Goal: Task Accomplishment & Management: Complete application form

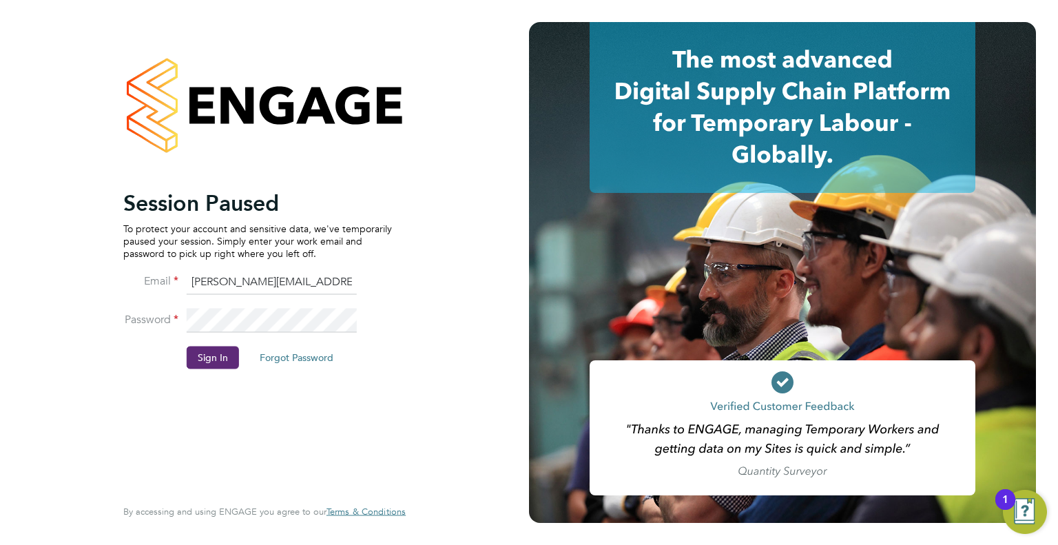
click at [217, 342] on fieldset "Email [PERSON_NAME][EMAIL_ADDRESS][DOMAIN_NAME] Password Sign In Forgot Password" at bounding box center [257, 326] width 269 height 113
click at [229, 344] on li "Password" at bounding box center [257, 327] width 269 height 39
click at [194, 360] on button "Sign In" at bounding box center [213, 358] width 52 height 22
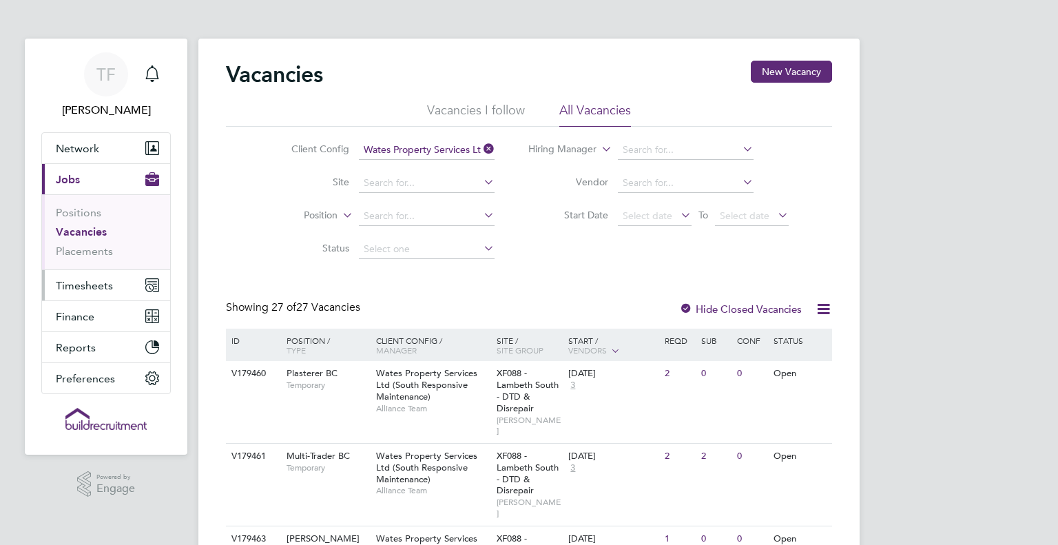
click at [102, 297] on button "Timesheets" at bounding box center [106, 285] width 128 height 30
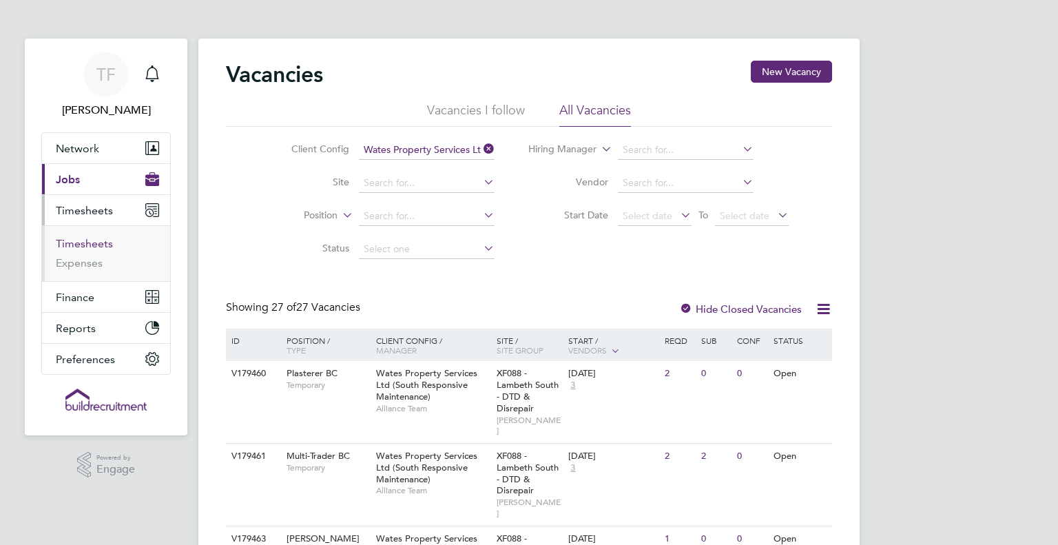
click at [83, 237] on link "Timesheets" at bounding box center [84, 243] width 57 height 13
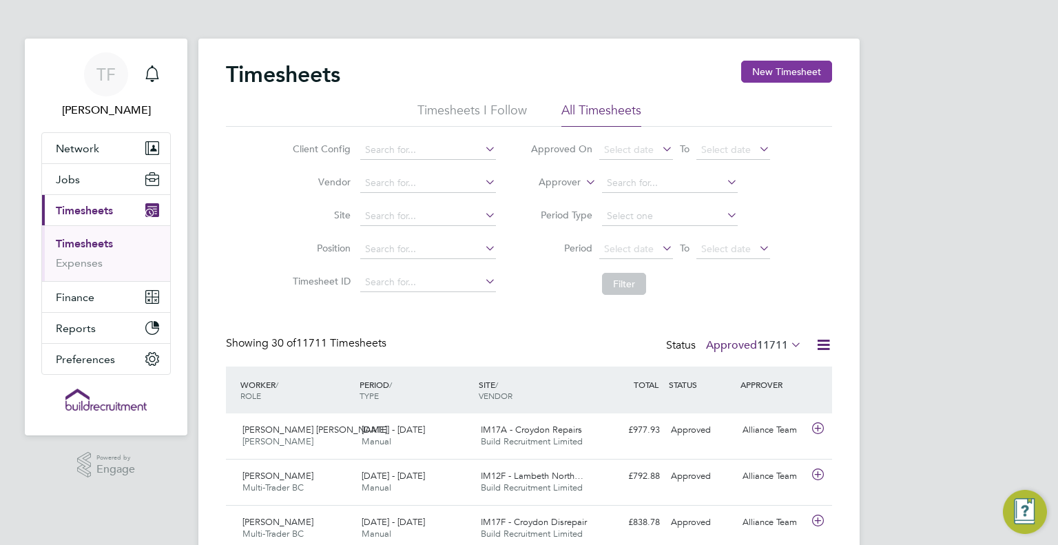
click at [785, 63] on button "New Timesheet" at bounding box center [786, 72] width 91 height 22
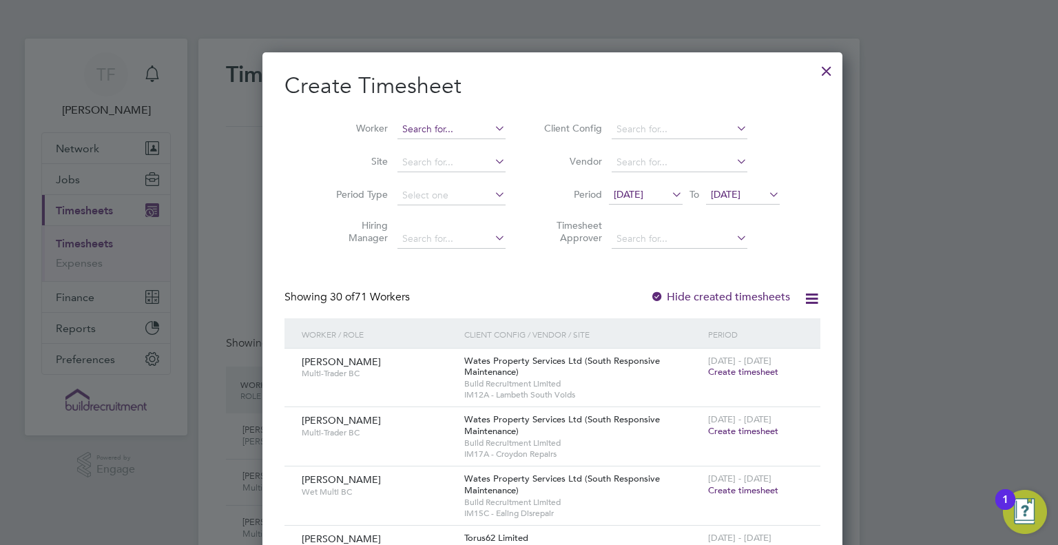
click at [431, 132] on input at bounding box center [452, 129] width 108 height 19
click at [435, 145] on li "Mark De freitas" at bounding box center [438, 147] width 130 height 19
type input "Mark Defreitas"
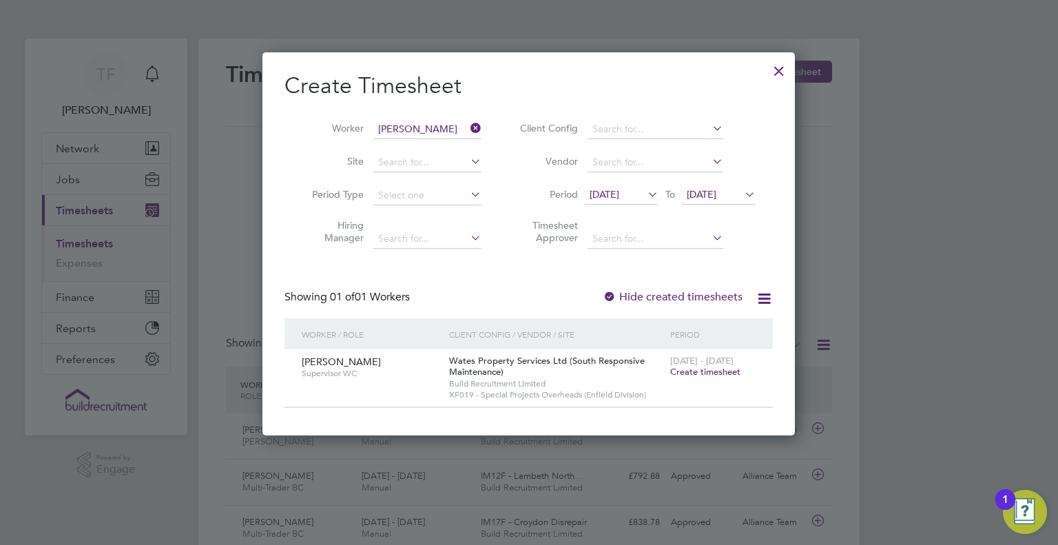
click at [695, 371] on span "Create timesheet" at bounding box center [705, 372] width 70 height 12
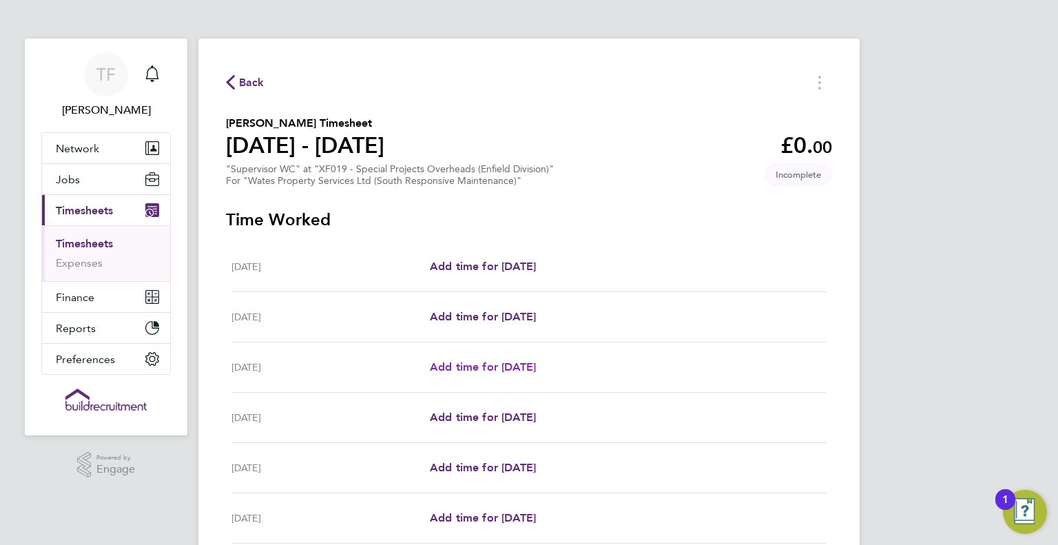
drag, startPoint x: 517, startPoint y: 367, endPoint x: 599, endPoint y: 303, distance: 104.0
click at [518, 367] on span "Add time for Mon 25 Aug" at bounding box center [483, 366] width 106 height 13
select select "30"
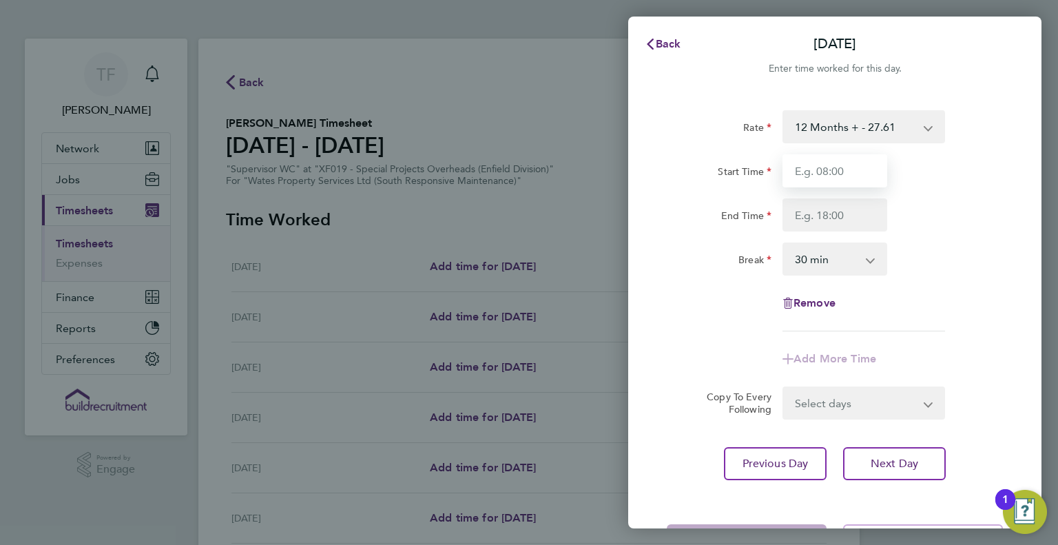
click at [860, 157] on input "Start Time" at bounding box center [835, 170] width 105 height 33
type input "08:00"
click at [795, 223] on input "End Time" at bounding box center [835, 214] width 105 height 33
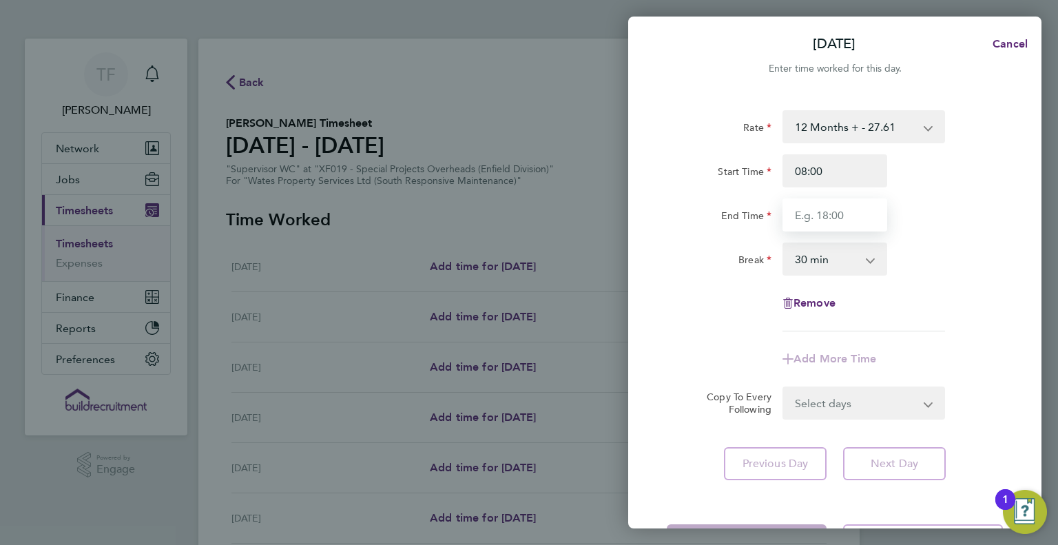
type input "17:00"
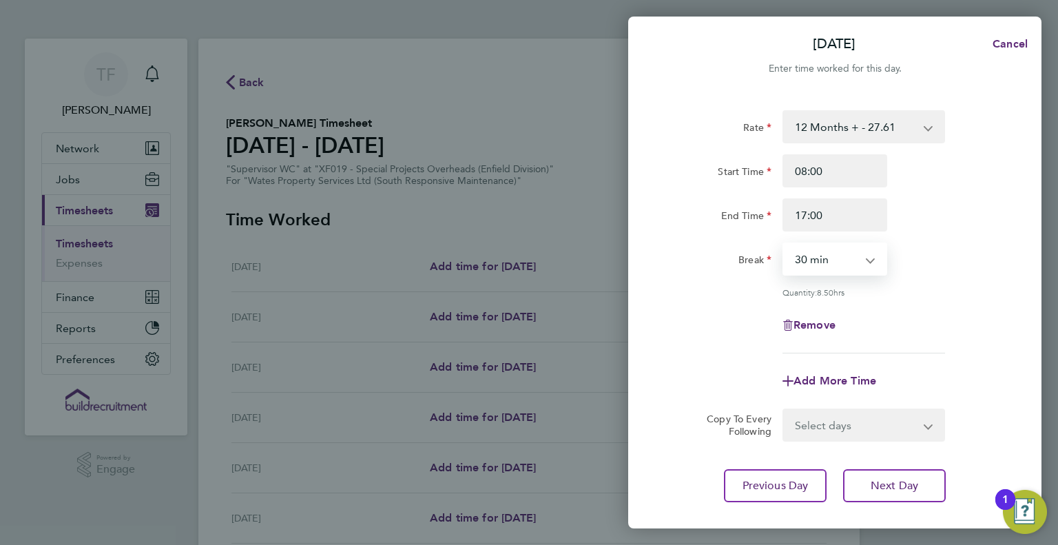
drag, startPoint x: 810, startPoint y: 258, endPoint x: 810, endPoint y: 272, distance: 13.8
click at [810, 258] on select "0 min 15 min 30 min 45 min 60 min 75 min 90 min" at bounding box center [826, 259] width 85 height 30
select select "60"
click at [784, 244] on select "0 min 15 min 30 min 45 min 60 min 75 min 90 min" at bounding box center [826, 259] width 85 height 30
click at [842, 431] on select "Select days Day Tuesday Wednesday Thursday Friday" at bounding box center [856, 425] width 145 height 30
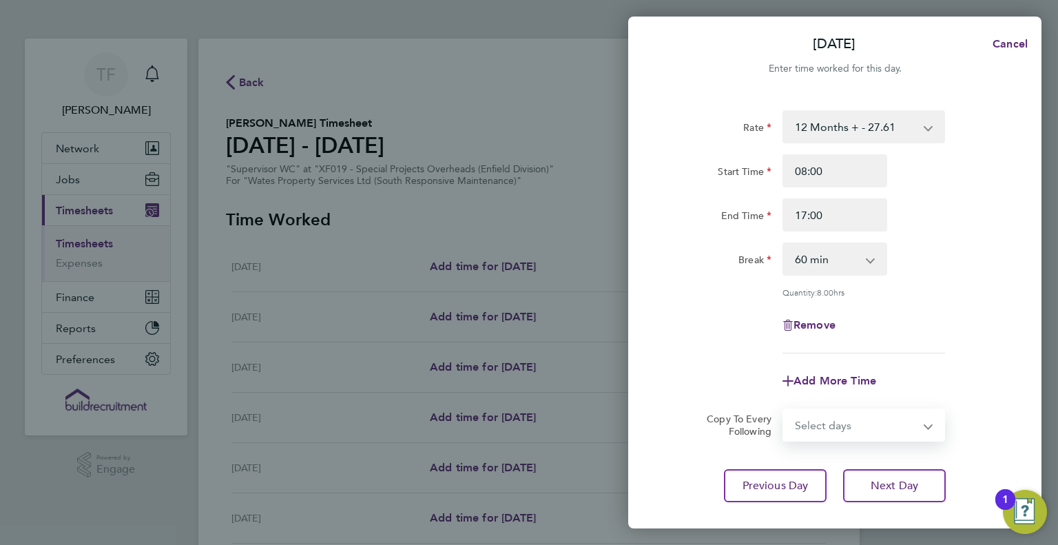
select select "DAY"
click at [784, 410] on select "Select days Day Tuesday Wednesday Thursday Friday" at bounding box center [856, 425] width 145 height 30
select select "2025-08-29"
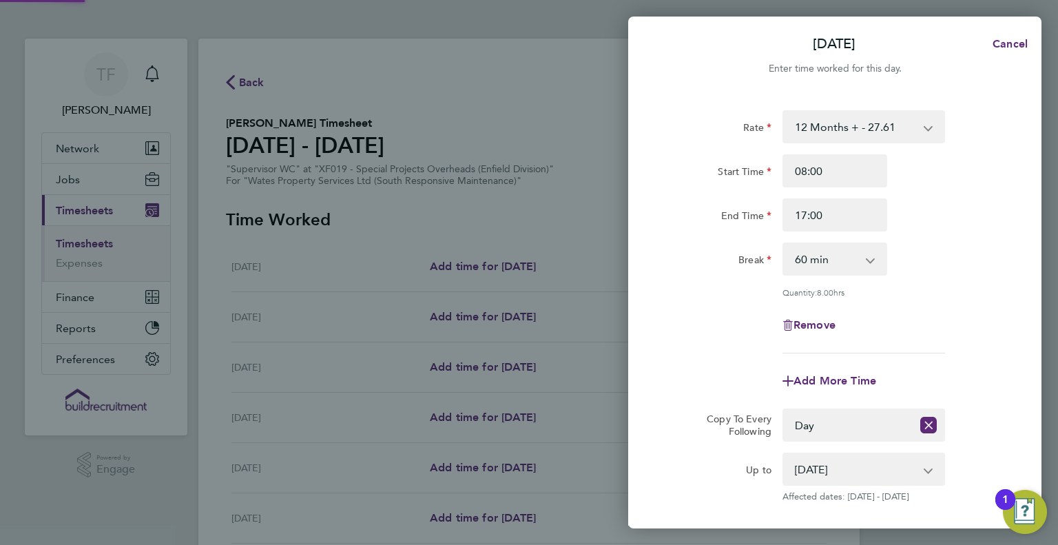
click at [882, 344] on div "Rate 12 Months + - 27.61 Start Time 08:00 End Time 17:00 Break 0 min 15 min 30 …" at bounding box center [835, 231] width 336 height 243
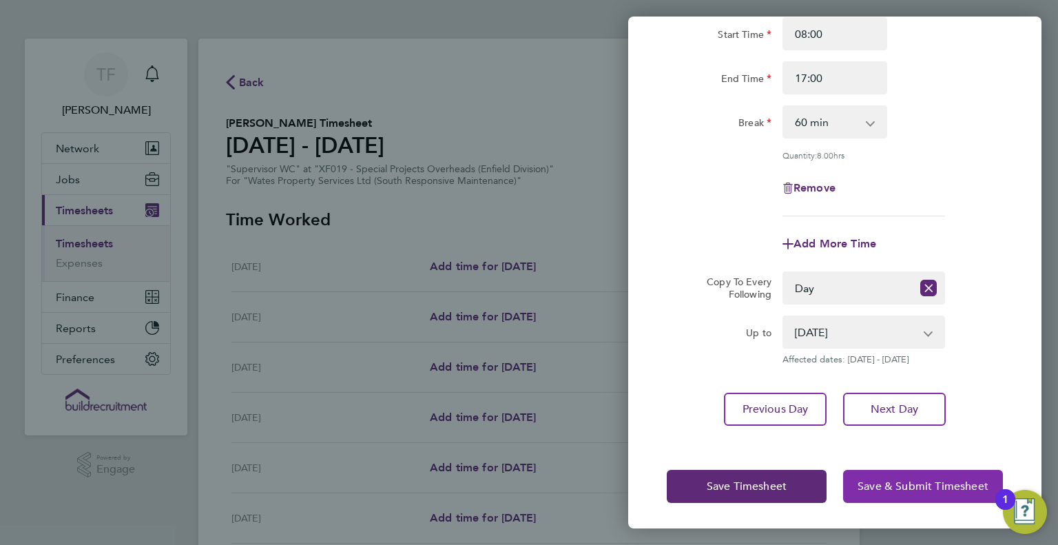
click at [922, 472] on button "Save & Submit Timesheet" at bounding box center [923, 486] width 160 height 33
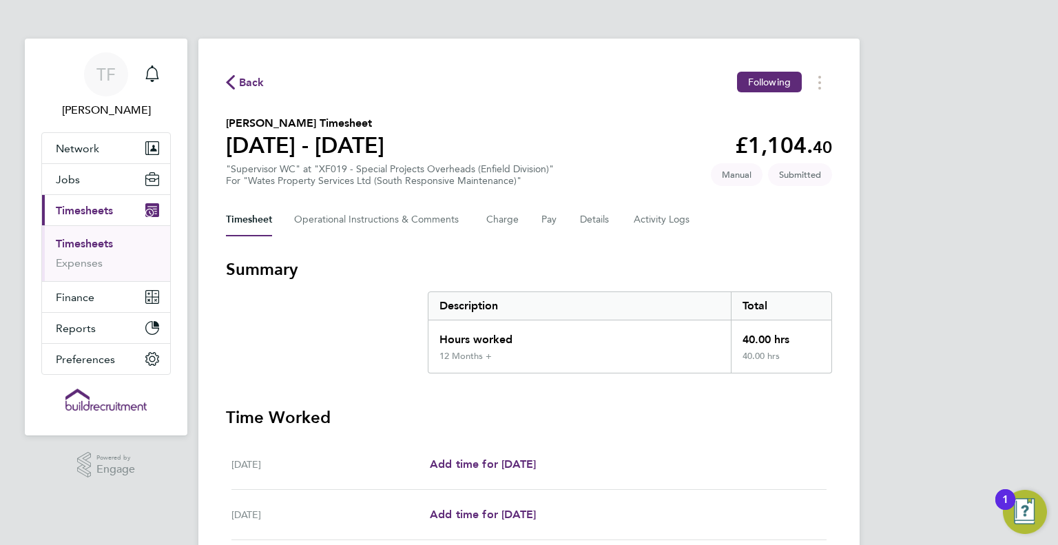
click at [243, 83] on span "Back" at bounding box center [251, 82] width 25 height 17
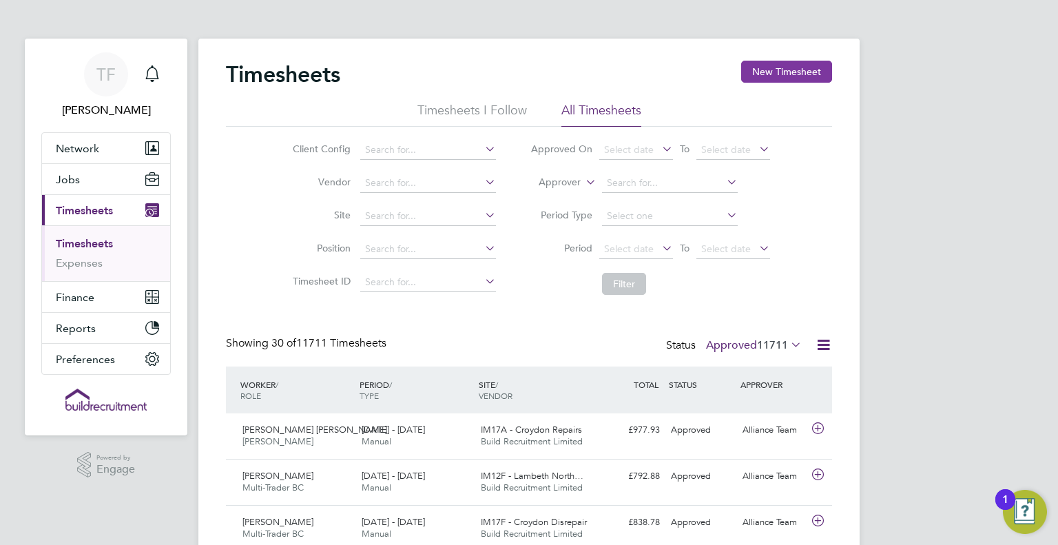
click at [770, 74] on button "New Timesheet" at bounding box center [786, 72] width 91 height 22
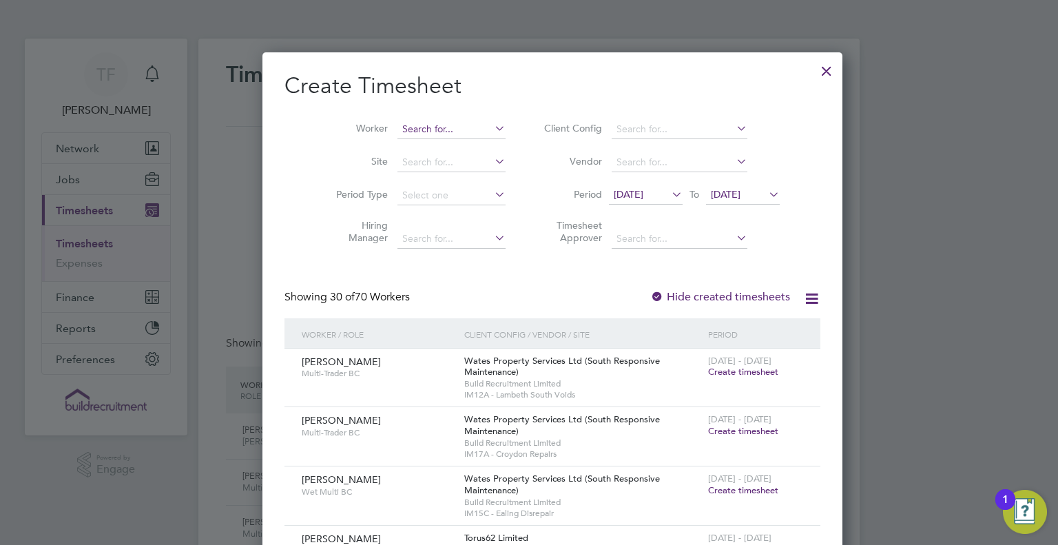
click at [427, 123] on input at bounding box center [452, 129] width 108 height 19
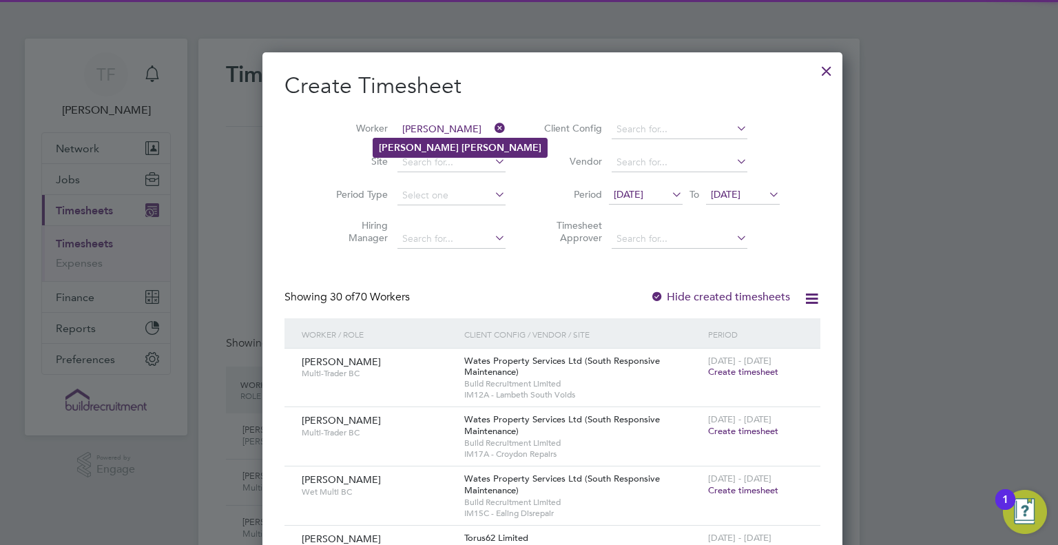
click at [462, 152] on b "Leach" at bounding box center [502, 148] width 80 height 12
type input "Scott Leach"
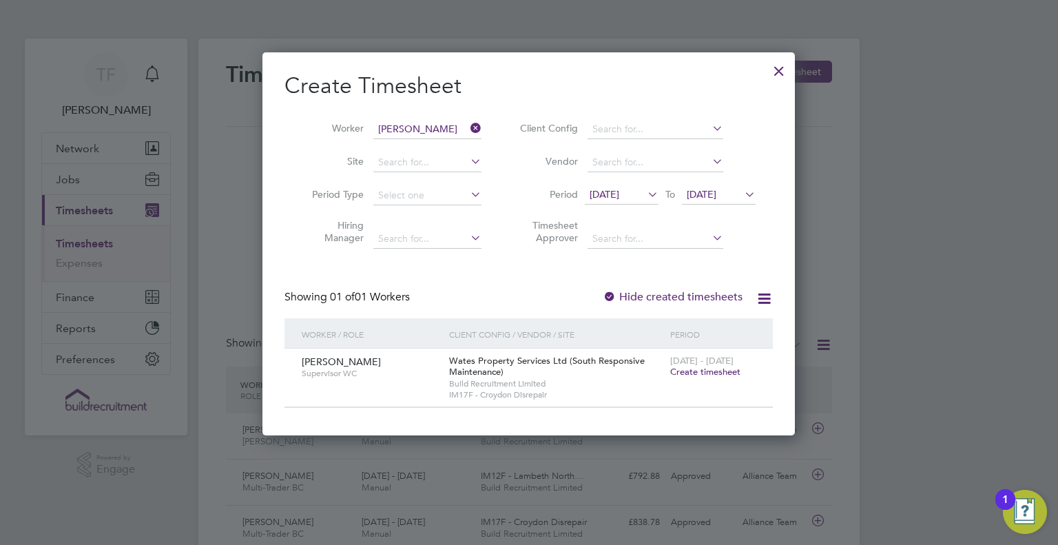
click at [722, 365] on span "23 - 29 Aug 2025" at bounding box center [701, 361] width 63 height 12
drag, startPoint x: 732, startPoint y: 371, endPoint x: 667, endPoint y: 147, distance: 233.3
click at [731, 372] on span "Create timesheet" at bounding box center [705, 372] width 70 height 12
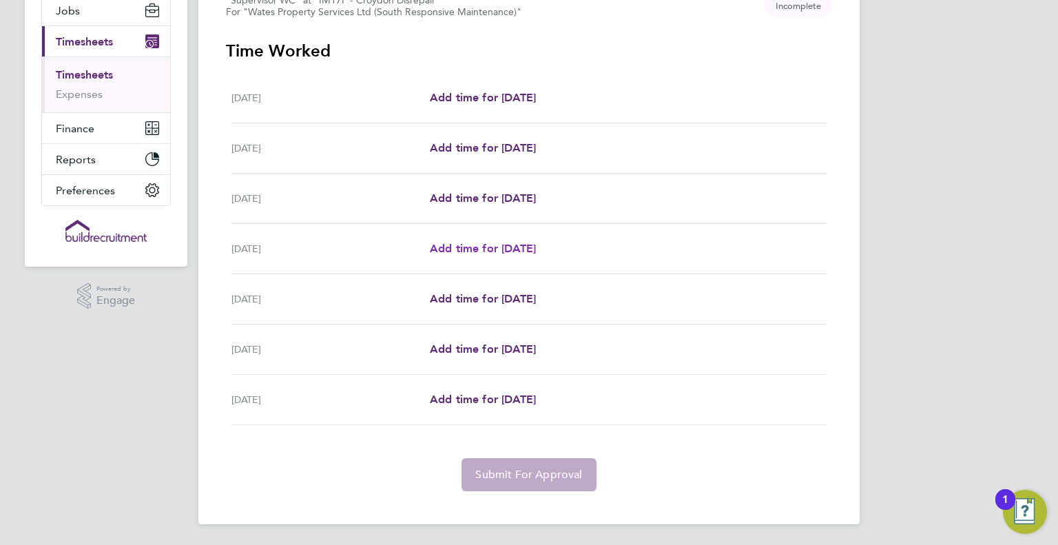
click at [516, 245] on span "Add time for Tue 26 Aug" at bounding box center [483, 248] width 106 height 13
select select "30"
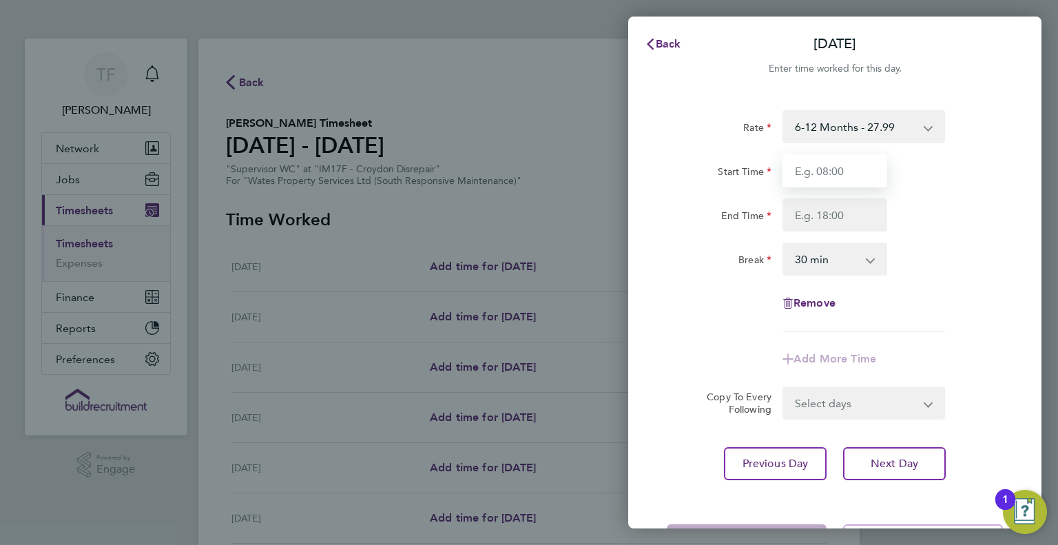
drag, startPoint x: 838, startPoint y: 163, endPoint x: 832, endPoint y: 184, distance: 21.4
click at [836, 164] on input "Start Time" at bounding box center [835, 170] width 105 height 33
type input "08:00"
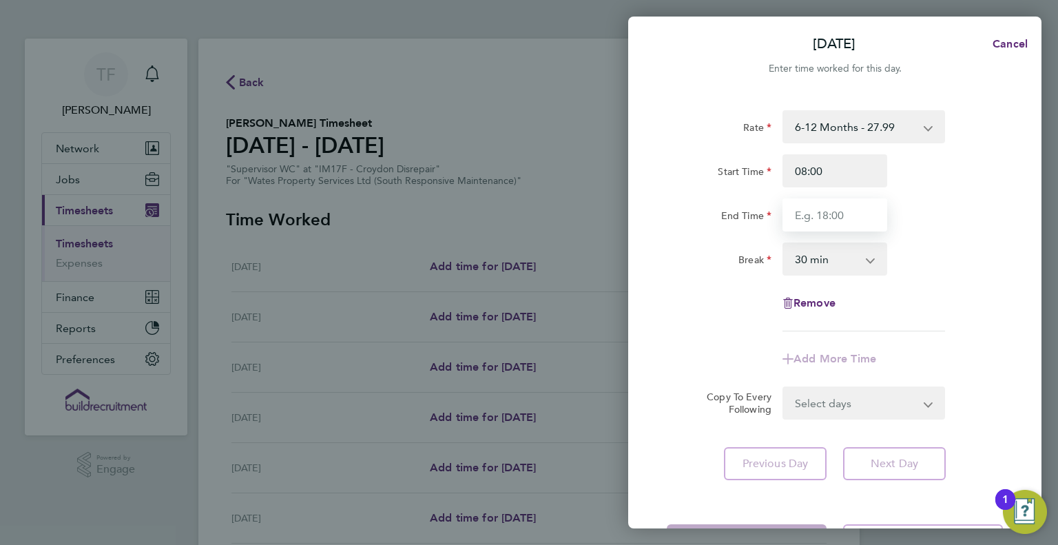
click at [823, 217] on input "End Time" at bounding box center [835, 214] width 105 height 33
type input "17:00"
click at [826, 273] on select "0 min 15 min 30 min 45 min 60 min 75 min 90 min" at bounding box center [826, 259] width 85 height 30
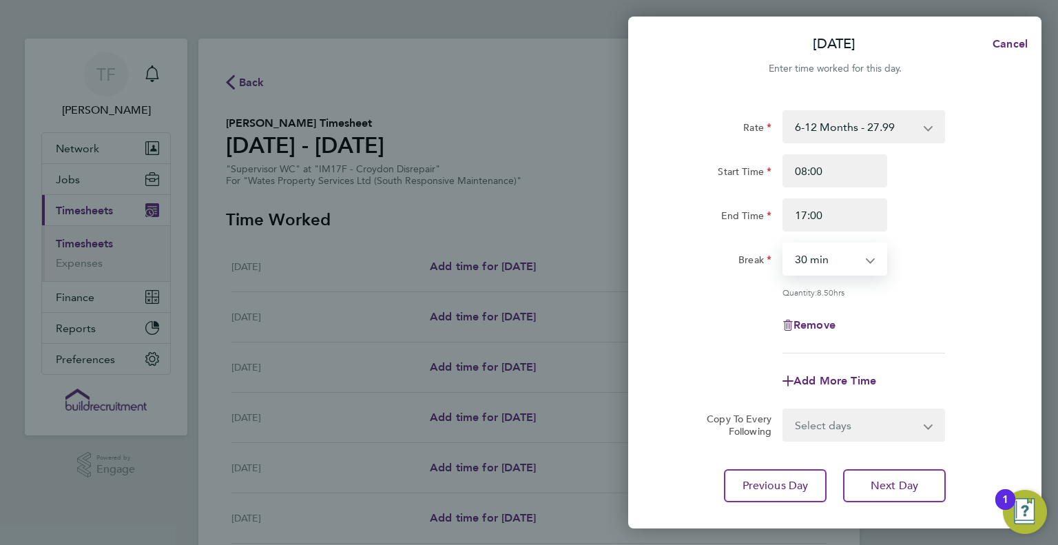
select select "60"
click at [784, 244] on select "0 min 15 min 30 min 45 min 60 min 75 min 90 min" at bounding box center [826, 259] width 85 height 30
click at [930, 305] on div "Rate 6-12 Months - 27.99 Start Time 08:00 End Time 17:00 Break 0 min 15 min 30 …" at bounding box center [835, 231] width 336 height 243
drag, startPoint x: 832, startPoint y: 429, endPoint x: 826, endPoint y: 413, distance: 17.0
click at [832, 429] on select "Select days Day Wednesday Thursday Friday" at bounding box center [856, 425] width 145 height 30
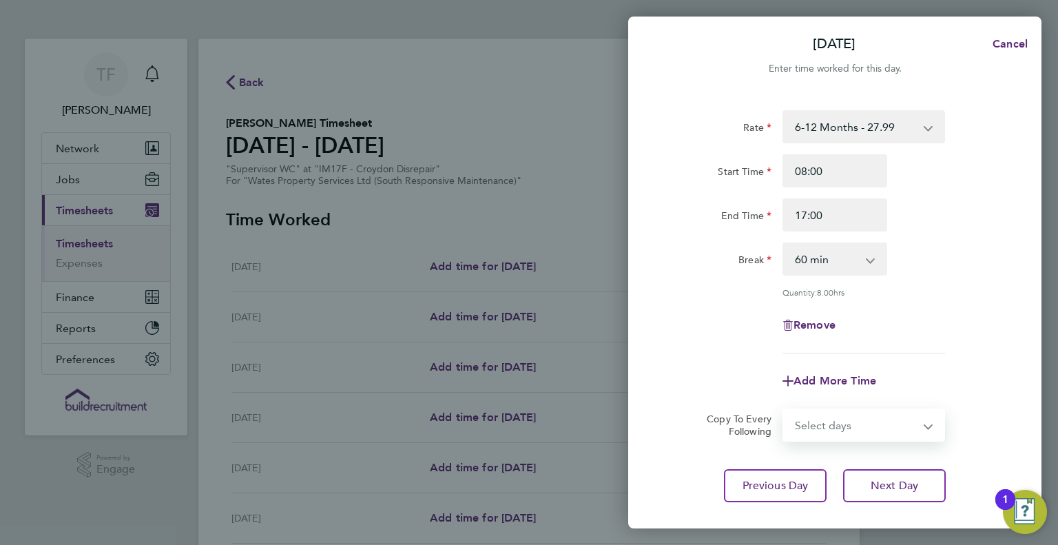
select select "DAY"
click at [784, 410] on select "Select days Day Wednesday Thursday Friday" at bounding box center [856, 425] width 145 height 30
select select "2025-08-29"
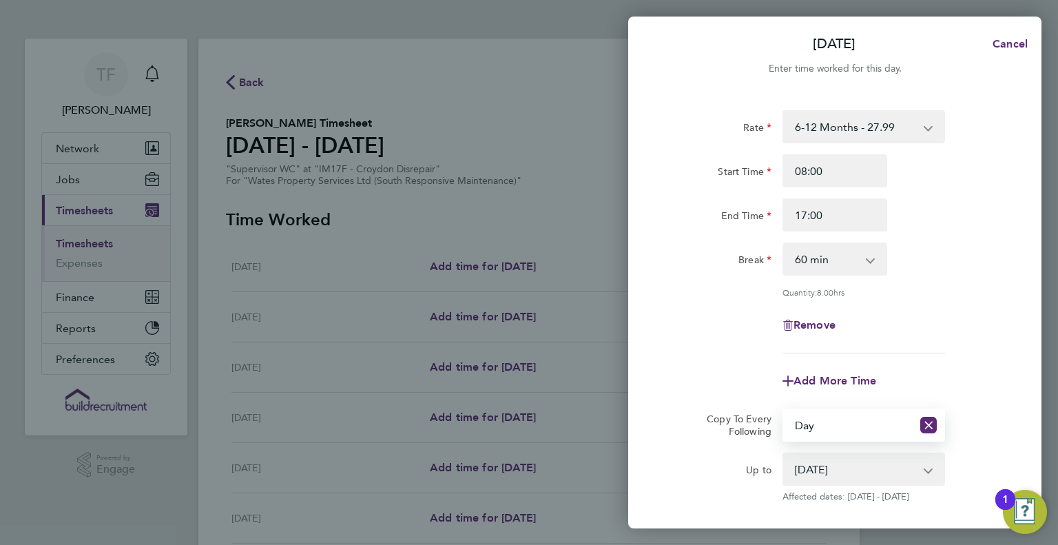
click at [970, 327] on div "Remove" at bounding box center [834, 325] width 347 height 33
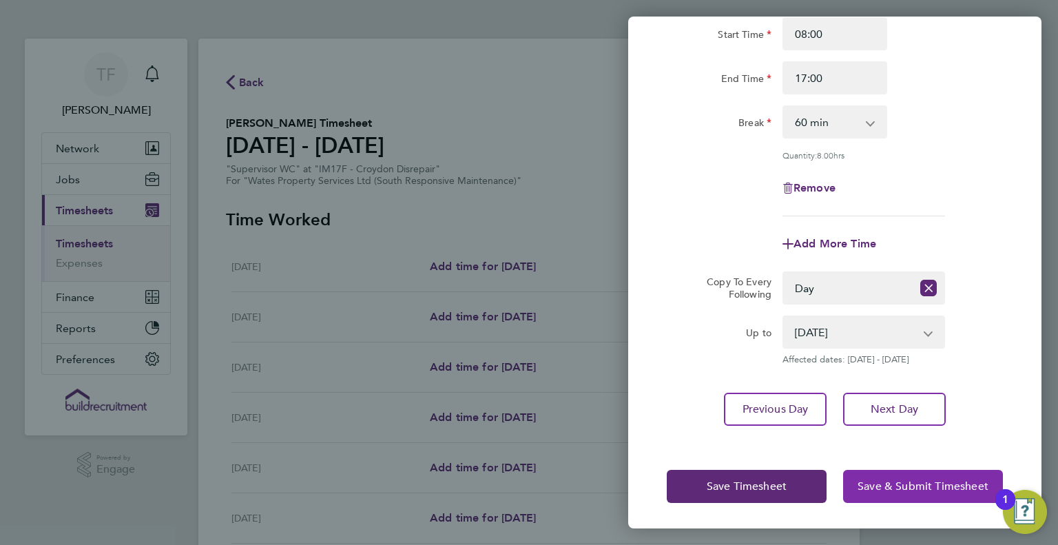
click at [901, 479] on span "Save & Submit Timesheet" at bounding box center [923, 486] width 131 height 14
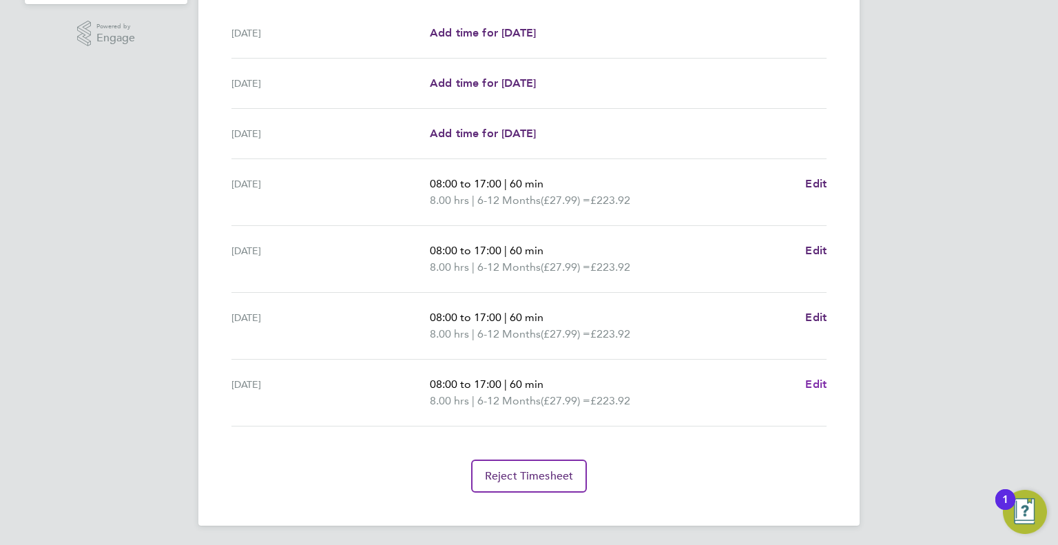
click at [816, 378] on span "Edit" at bounding box center [815, 384] width 21 height 13
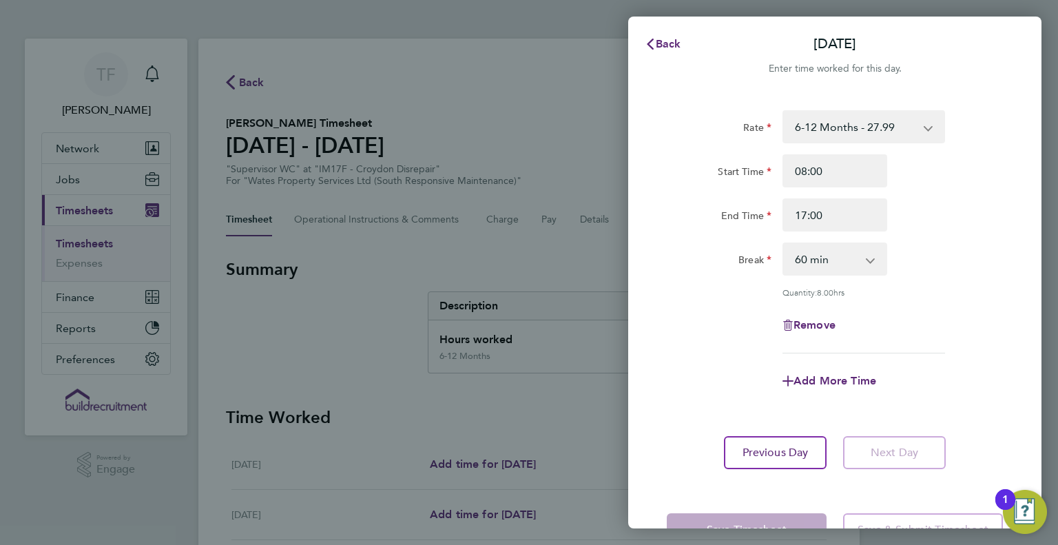
click at [826, 263] on select "0 min 15 min 30 min 45 min 60 min 75 min 90 min" at bounding box center [826, 259] width 85 height 30
select select "30"
click at [784, 244] on select "0 min 15 min 30 min 45 min 60 min 75 min 90 min" at bounding box center [826, 259] width 85 height 30
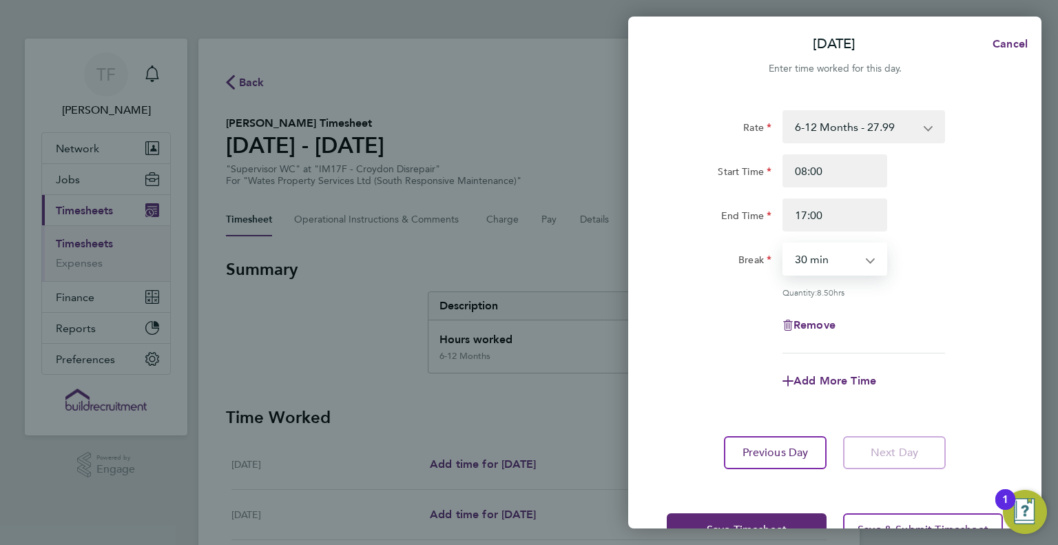
click at [989, 369] on div "Add More Time" at bounding box center [834, 380] width 347 height 33
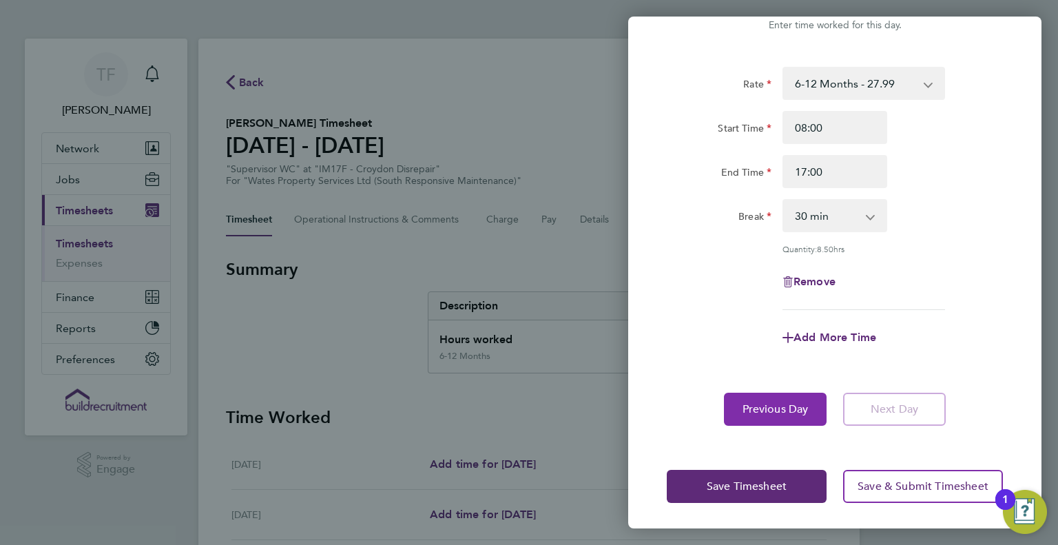
click at [796, 417] on button "Previous Day" at bounding box center [775, 409] width 103 height 33
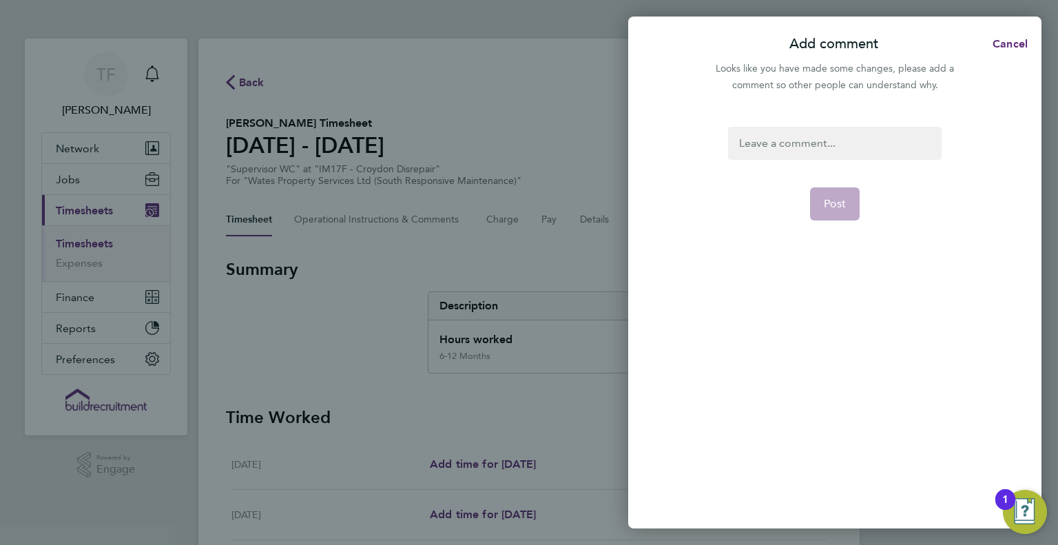
click at [880, 134] on div at bounding box center [834, 143] width 213 height 33
click at [878, 137] on div at bounding box center [834, 143] width 213 height 33
click at [824, 198] on span "Post" at bounding box center [835, 204] width 23 height 14
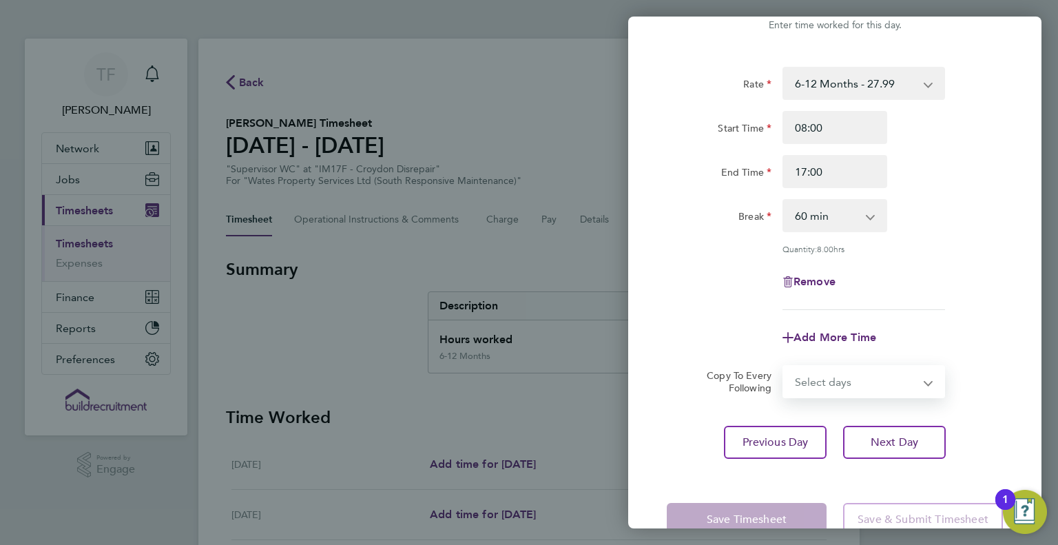
drag, startPoint x: 847, startPoint y: 384, endPoint x: 843, endPoint y: 373, distance: 11.8
click at [846, 381] on select "Select days Friday" at bounding box center [856, 382] width 145 height 30
click at [829, 367] on select "Select days Friday" at bounding box center [856, 382] width 145 height 30
click at [823, 225] on select "0 min 15 min 30 min 45 min 60 min 75 min 90 min" at bounding box center [826, 215] width 85 height 30
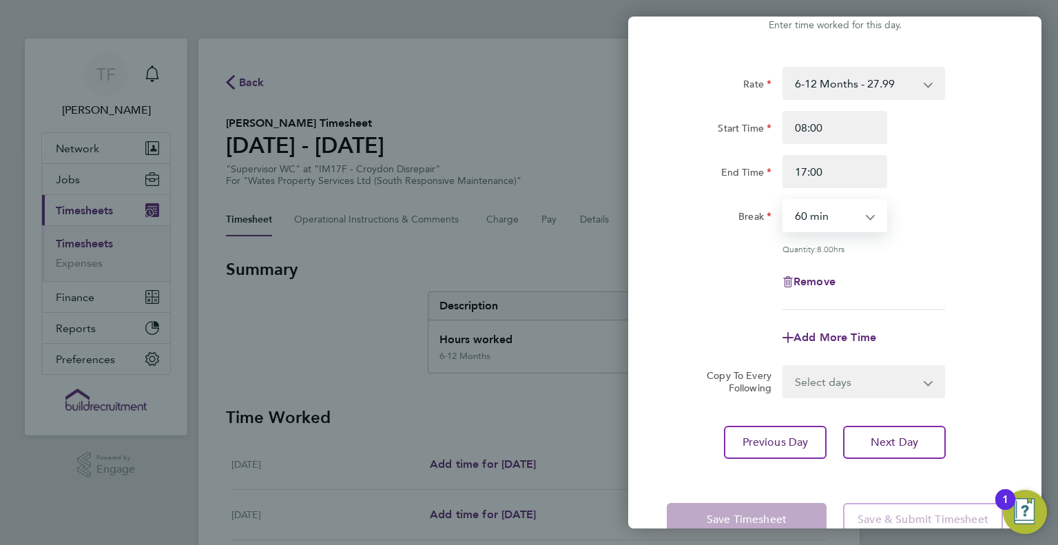
select select "30"
click at [784, 200] on select "0 min 15 min 30 min 45 min 60 min 75 min 90 min" at bounding box center [826, 215] width 85 height 30
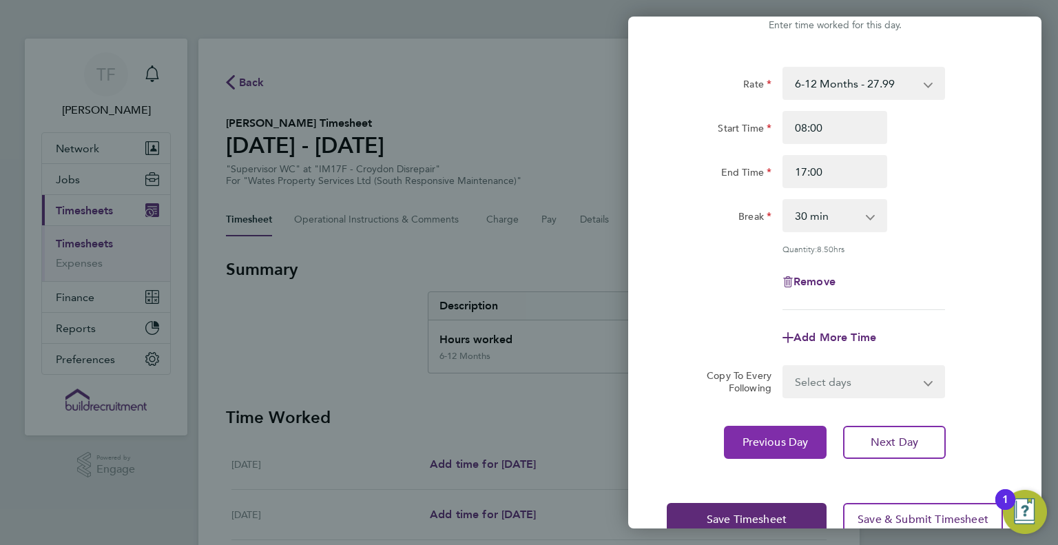
click at [792, 443] on span "Previous Day" at bounding box center [776, 442] width 66 height 14
select select "60"
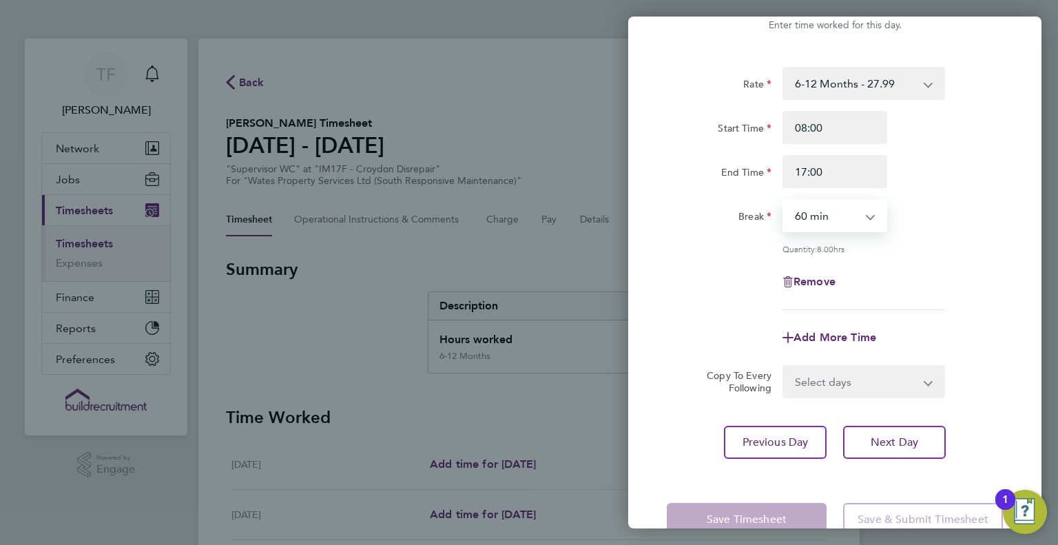
click at [817, 226] on select "0 min 15 min 30 min 45 min 60 min 75 min 90 min" at bounding box center [826, 215] width 85 height 30
select select "30"
click at [784, 200] on select "0 min 15 min 30 min 45 min 60 min 75 min 90 min" at bounding box center [826, 215] width 85 height 30
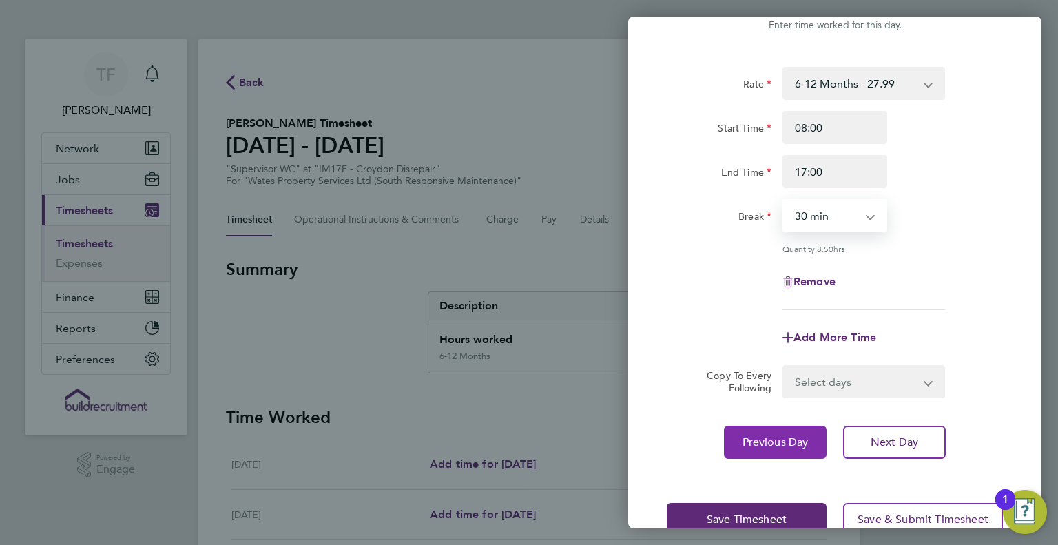
click at [801, 444] on button "Previous Day" at bounding box center [775, 442] width 103 height 33
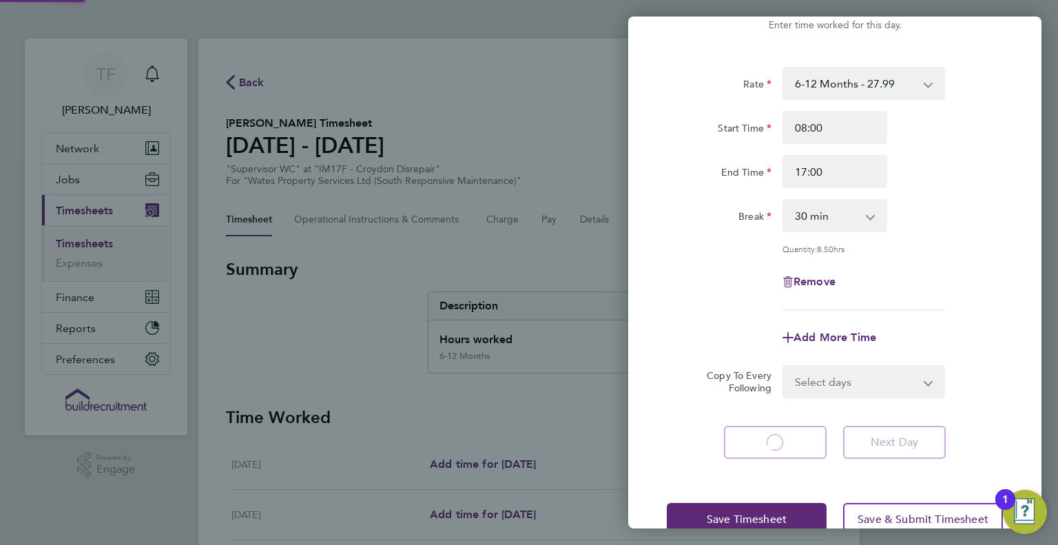
select select "60"
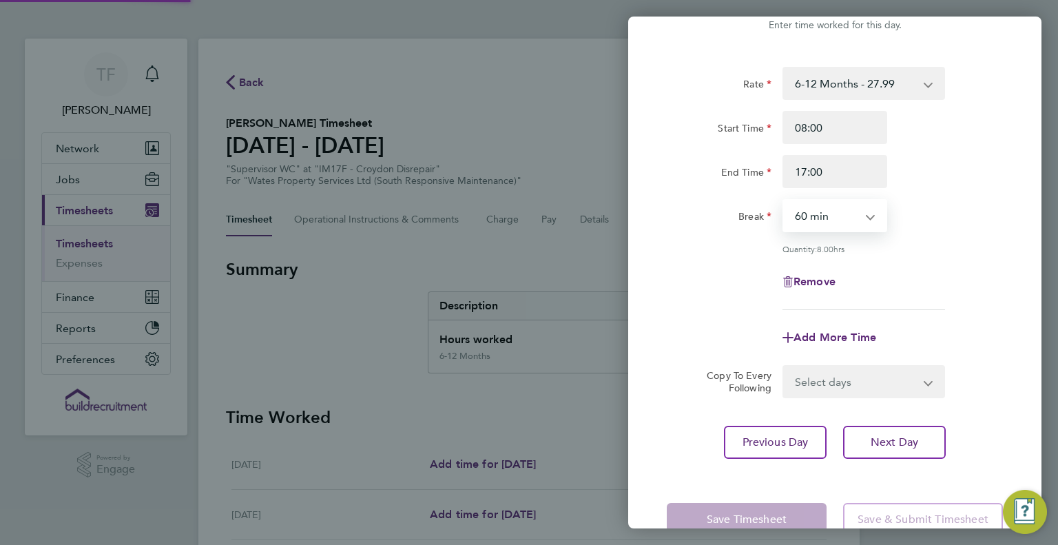
drag, startPoint x: 814, startPoint y: 216, endPoint x: 825, endPoint y: 230, distance: 18.2
click at [815, 216] on select "0 min 15 min 30 min 45 min 60 min 75 min 90 min" at bounding box center [826, 215] width 85 height 30
select select "30"
click at [784, 200] on select "0 min 15 min 30 min 45 min 60 min 75 min 90 min" at bounding box center [826, 215] width 85 height 30
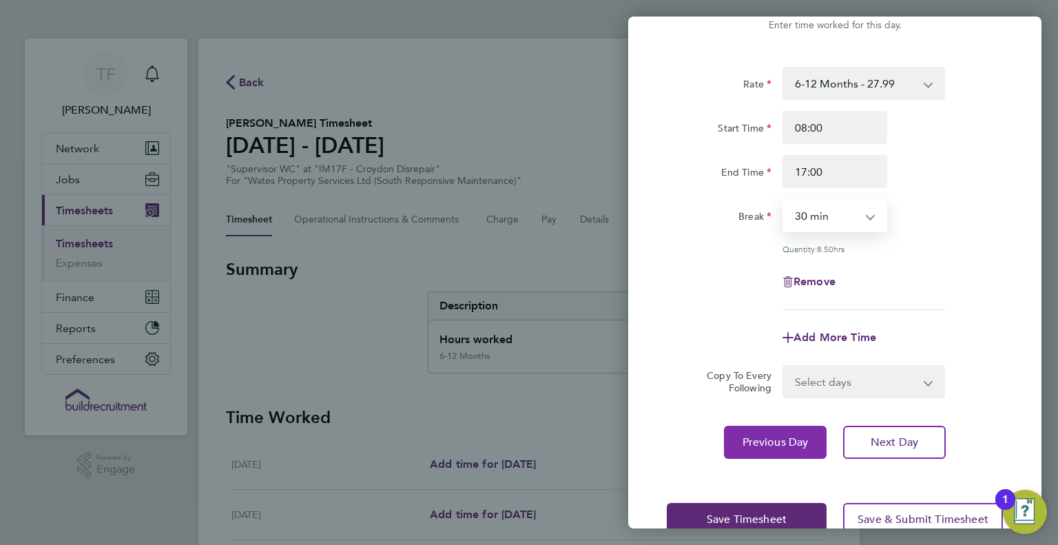
click at [780, 442] on span "Previous Day" at bounding box center [776, 442] width 66 height 14
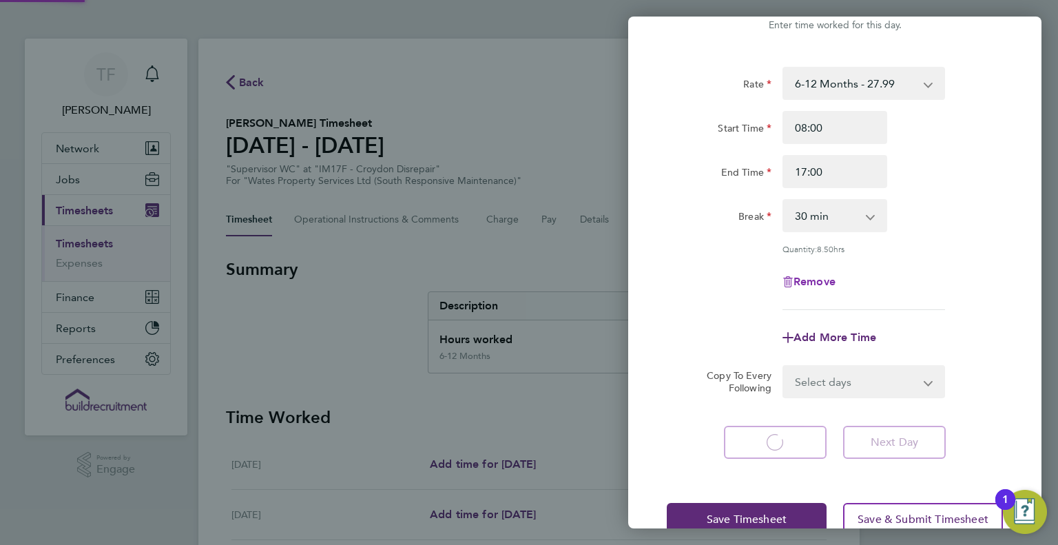
select select "30"
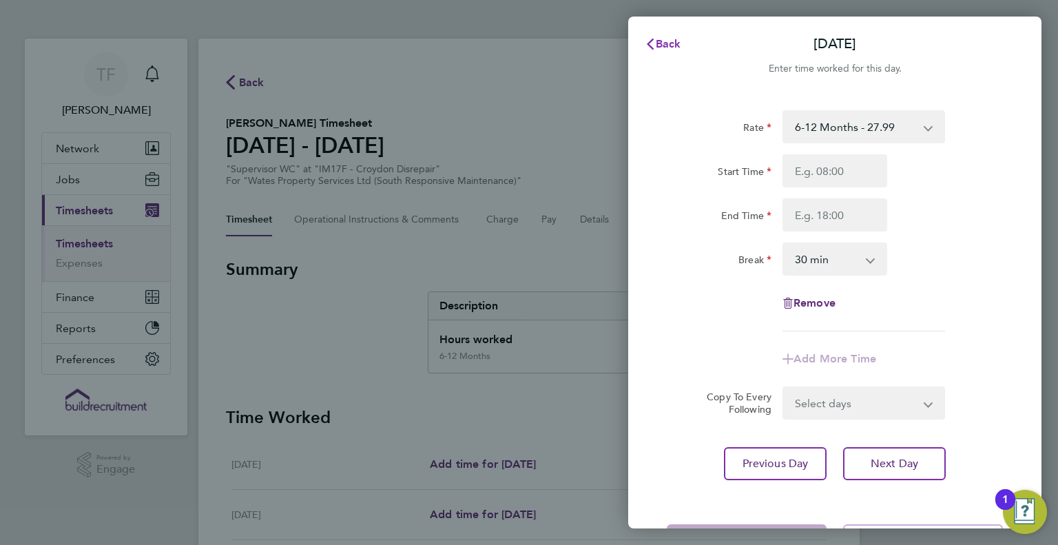
click at [676, 49] on span "Back" at bounding box center [668, 43] width 25 height 13
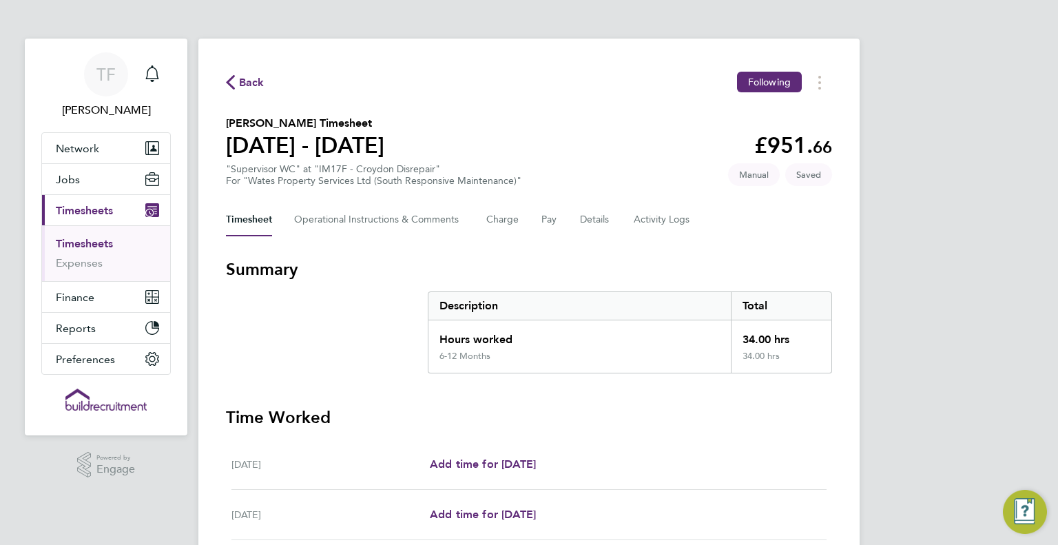
drag, startPoint x: 625, startPoint y: 207, endPoint x: 637, endPoint y: 240, distance: 35.1
click at [628, 208] on div "Timesheet Operational Instructions & Comments Charge Pay Details Activity Logs" at bounding box center [529, 219] width 606 height 33
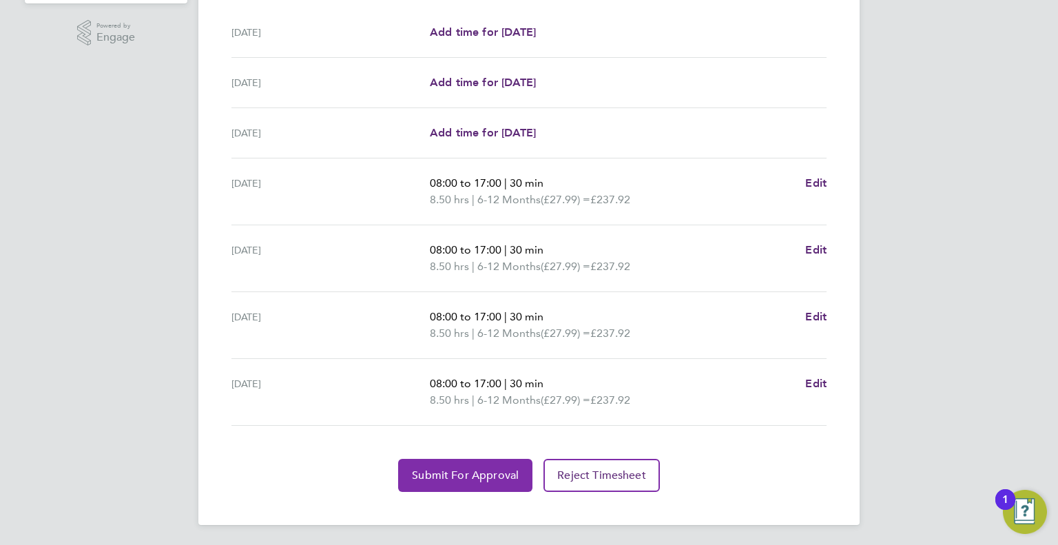
click at [427, 470] on span "Submit For Approval" at bounding box center [465, 475] width 107 height 14
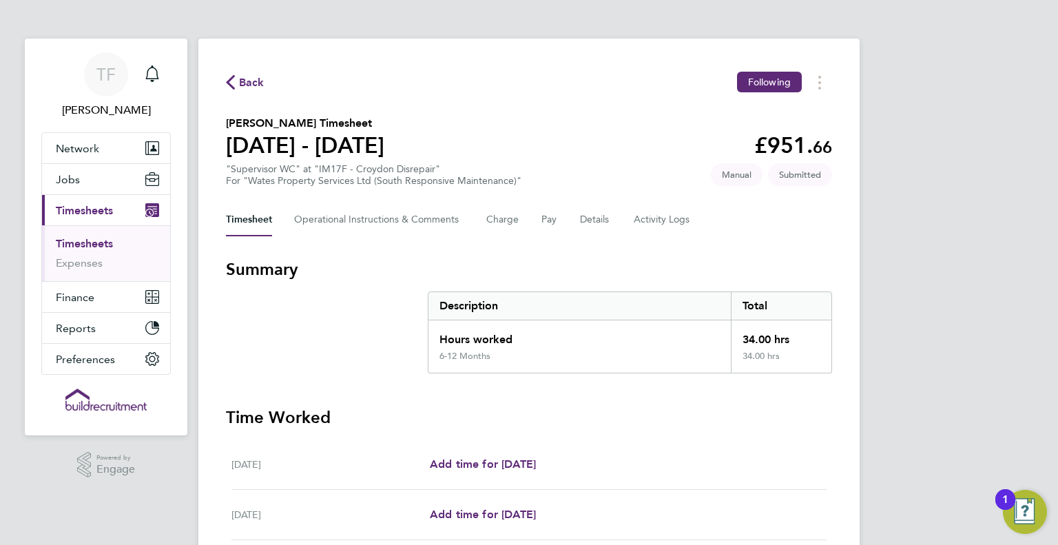
click at [254, 84] on span "Back" at bounding box center [251, 82] width 25 height 17
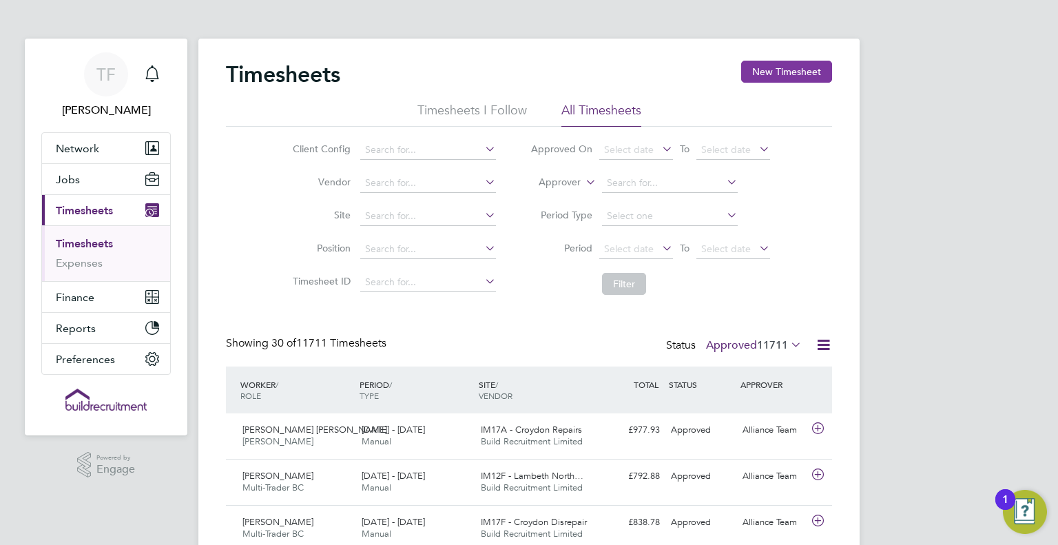
click at [774, 79] on button "New Timesheet" at bounding box center [786, 72] width 91 height 22
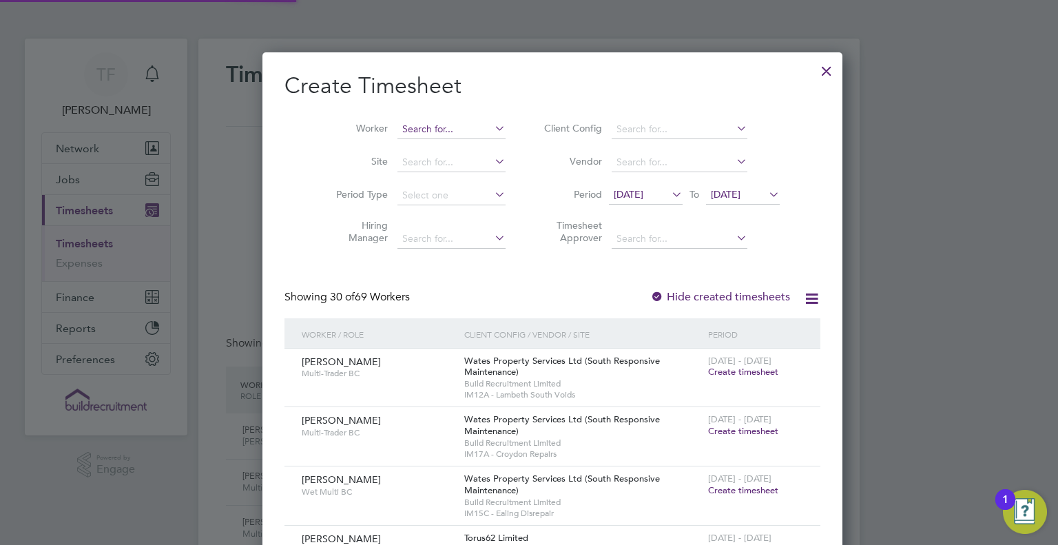
click at [398, 127] on input at bounding box center [452, 129] width 108 height 19
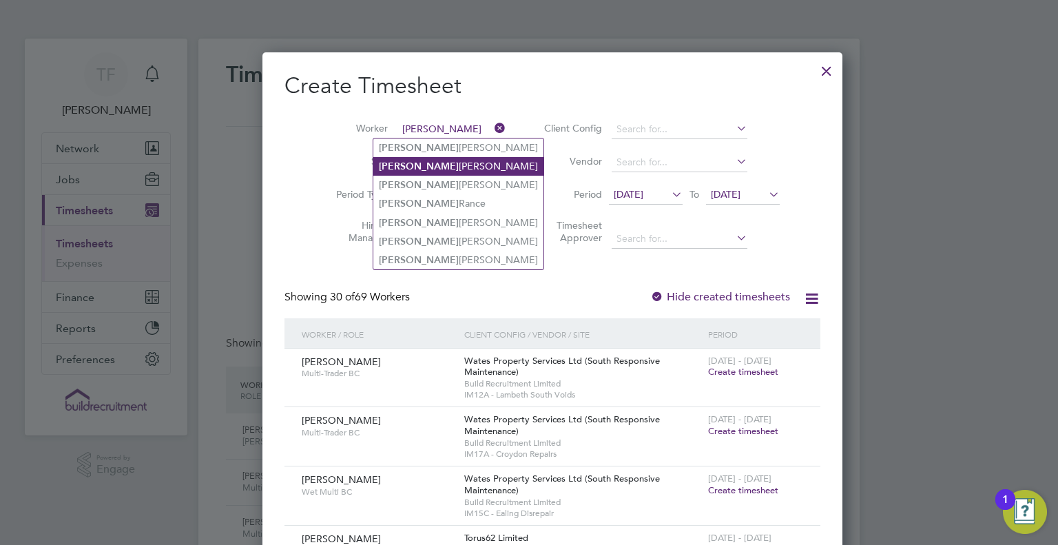
type input "dominic"
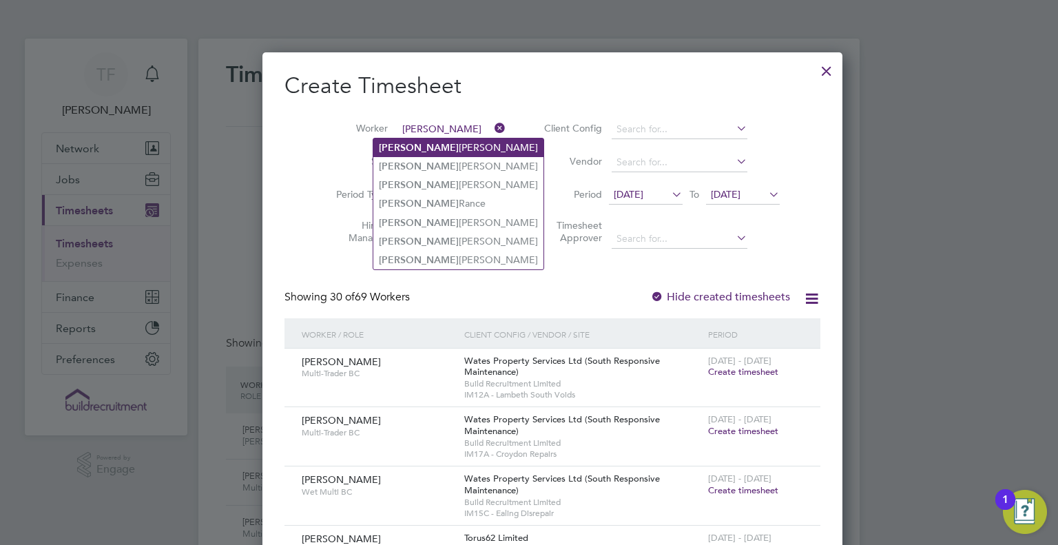
drag, startPoint x: 427, startPoint y: 158, endPoint x: 435, endPoint y: 140, distance: 19.7
click at [431, 149] on ul "Dominic Ryan Dominic Kelly Dominic Benoit Dominic Rance Dominic Bennett Dominic…" at bounding box center [459, 204] width 172 height 132
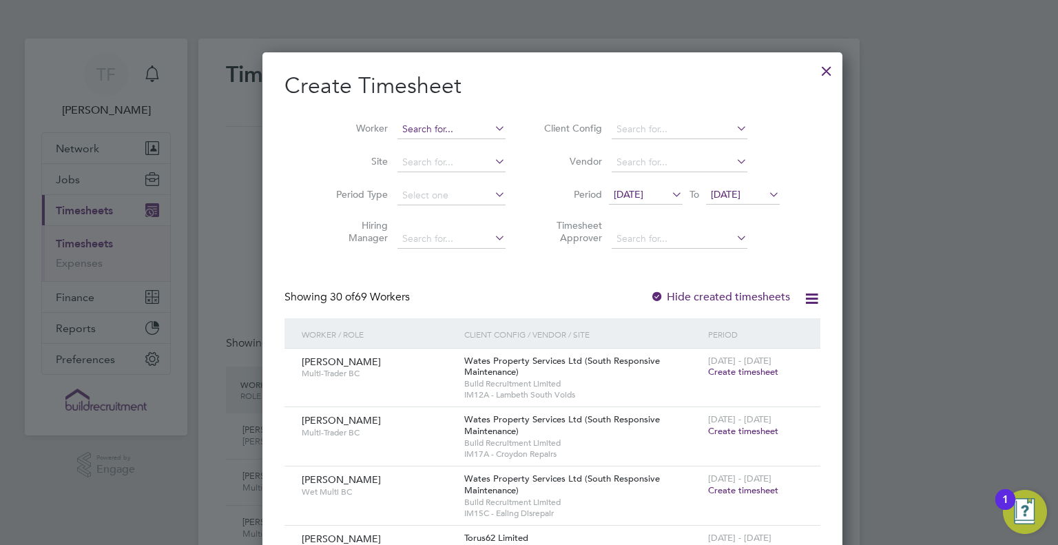
click at [452, 123] on input at bounding box center [452, 129] width 108 height 19
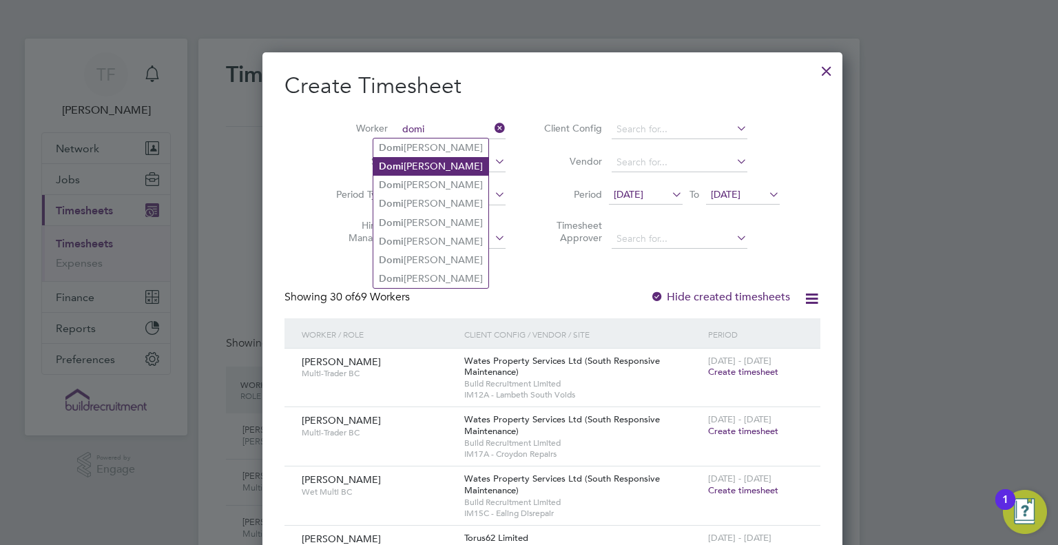
click at [394, 164] on b "Domi" at bounding box center [391, 167] width 25 height 12
type input "Dominic Kelly"
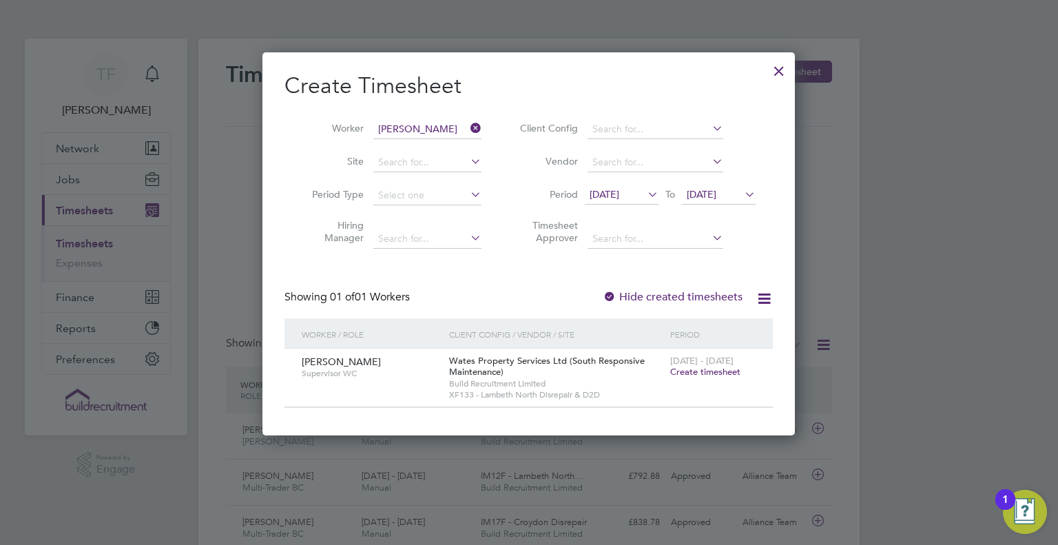
click at [717, 369] on span "Create timesheet" at bounding box center [705, 372] width 70 height 12
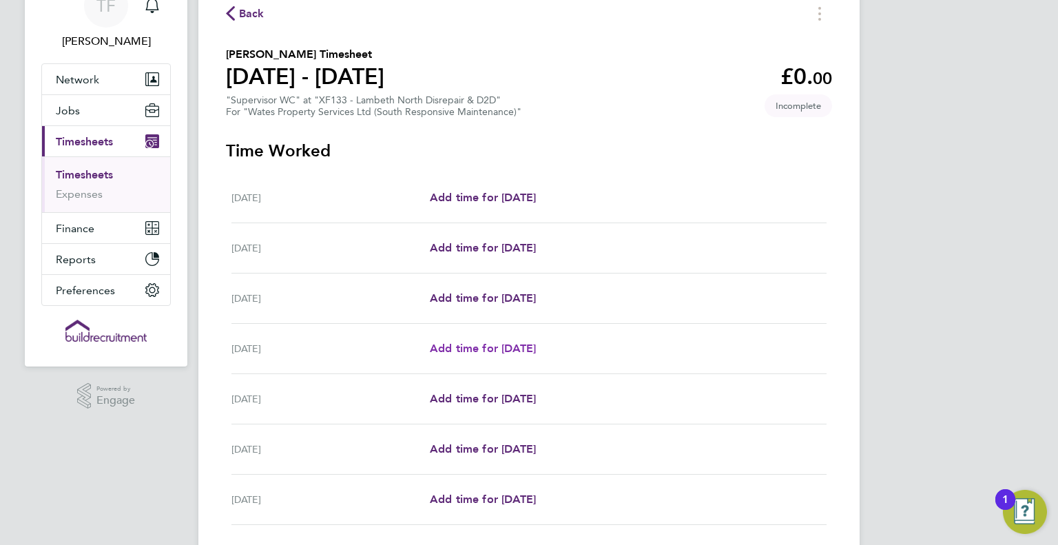
click at [468, 343] on span "Add time for Tue 26 Aug" at bounding box center [483, 348] width 106 height 13
select select "30"
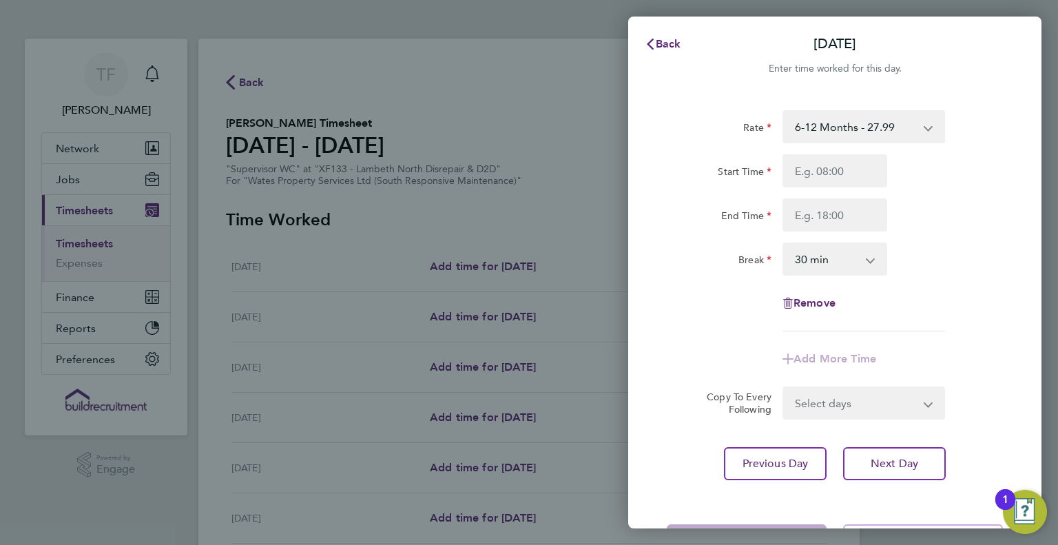
click at [816, 156] on div "Rate 6-12 Months - 27.99 Start Time End Time Break 0 min 15 min 30 min 45 min 6…" at bounding box center [835, 220] width 336 height 221
drag, startPoint x: 831, startPoint y: 178, endPoint x: 834, endPoint y: 187, distance: 9.6
click at [829, 177] on input "Start Time" at bounding box center [835, 170] width 105 height 33
type input "08:00"
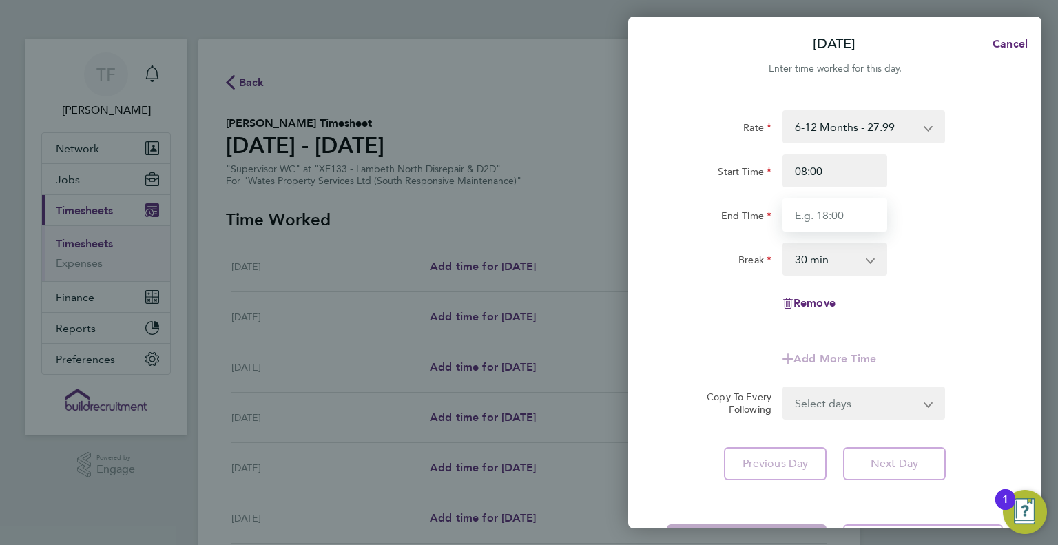
click at [805, 219] on input "End Time" at bounding box center [835, 214] width 105 height 33
type input "17:00"
click at [827, 399] on form "Rate 6-12 Months - 27.99 Start Time 08:00 End Time 17:00 Break 0 min 15 min 30 …" at bounding box center [835, 264] width 336 height 309
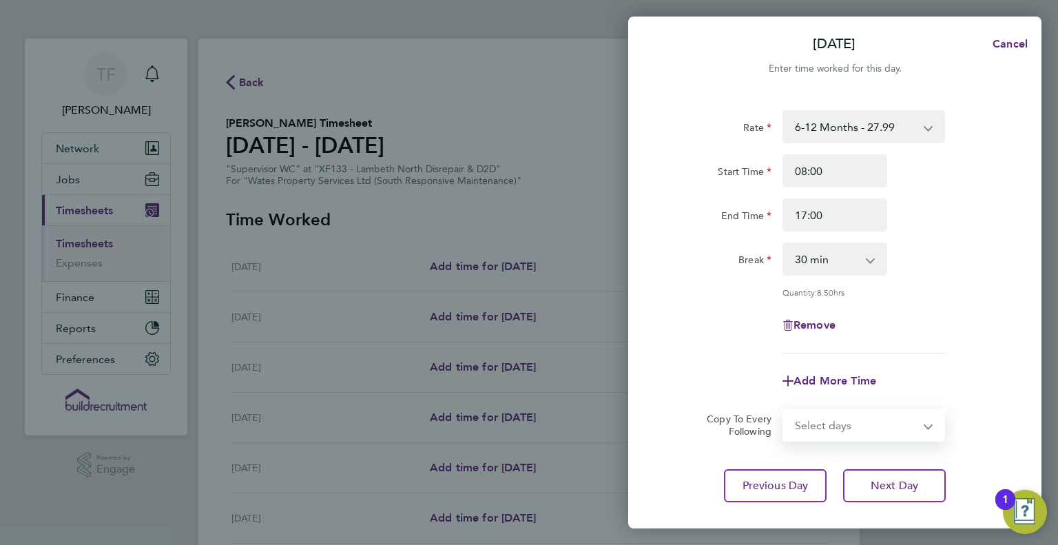
select select "DAY"
click at [784, 410] on select "Select days Day Wednesday Thursday Friday" at bounding box center [856, 425] width 145 height 30
select select "2025-08-29"
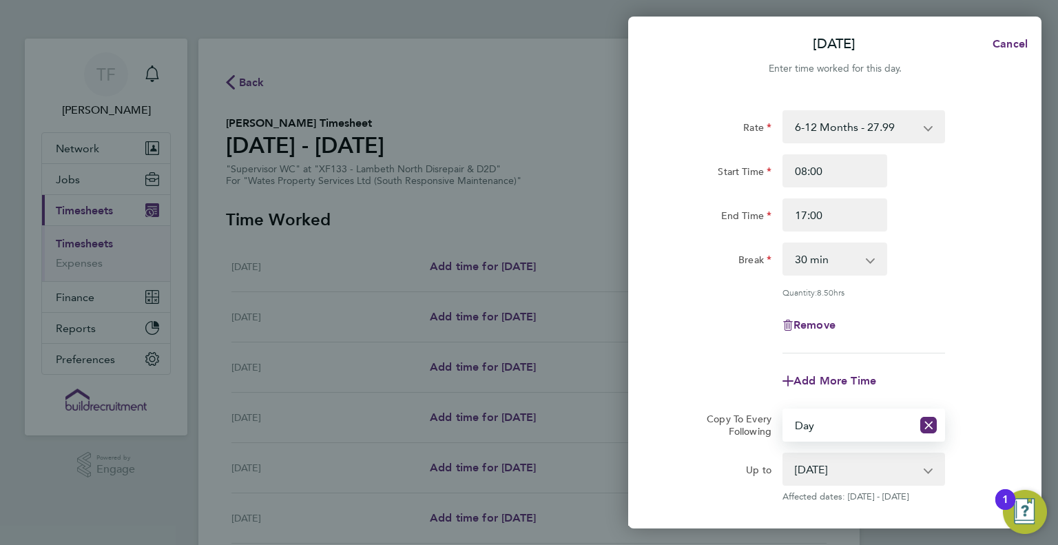
click at [964, 309] on div "Remove" at bounding box center [834, 325] width 347 height 33
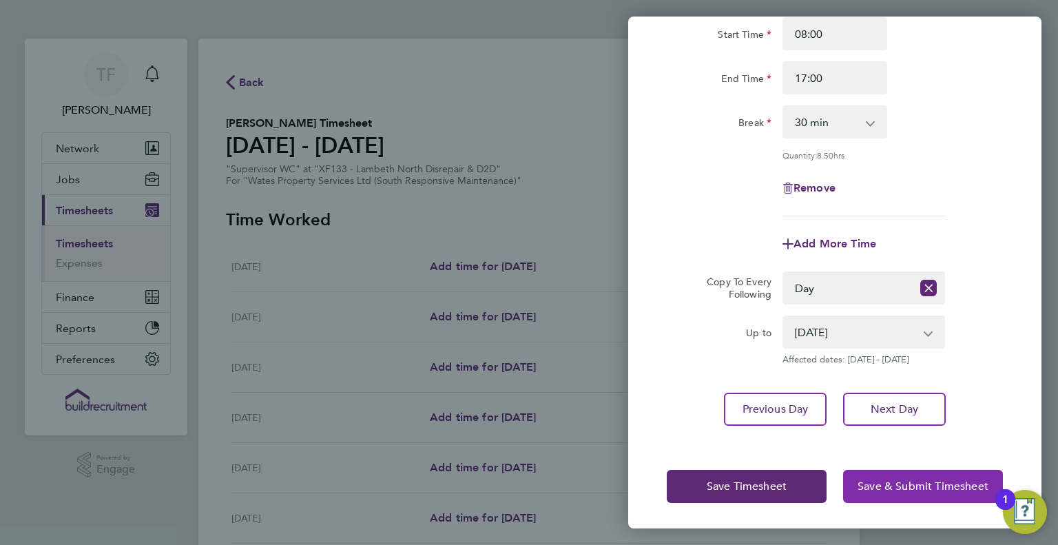
click at [902, 476] on button "Save & Submit Timesheet" at bounding box center [923, 486] width 160 height 33
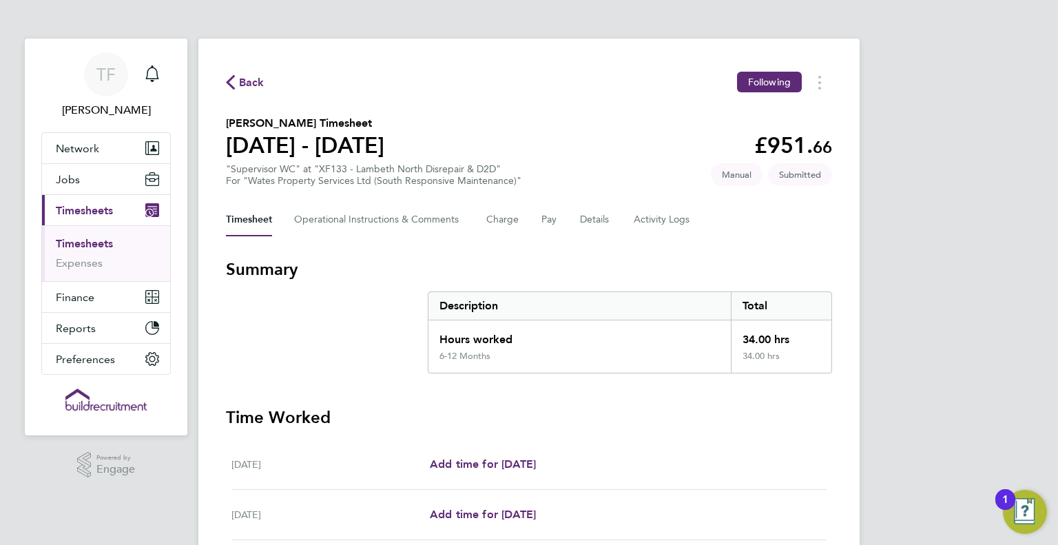
click at [260, 82] on span "Back" at bounding box center [251, 82] width 25 height 17
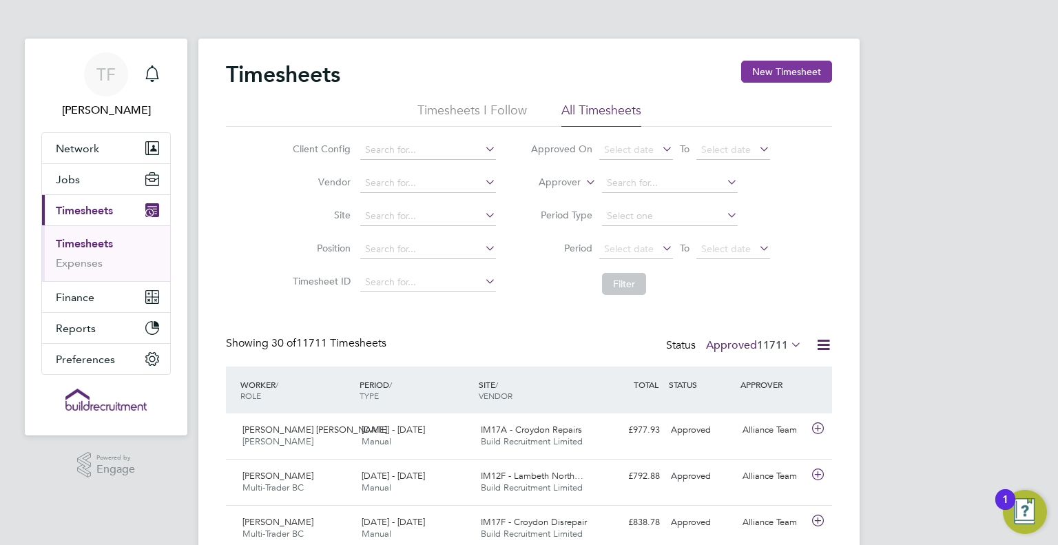
click at [785, 65] on button "New Timesheet" at bounding box center [786, 72] width 91 height 22
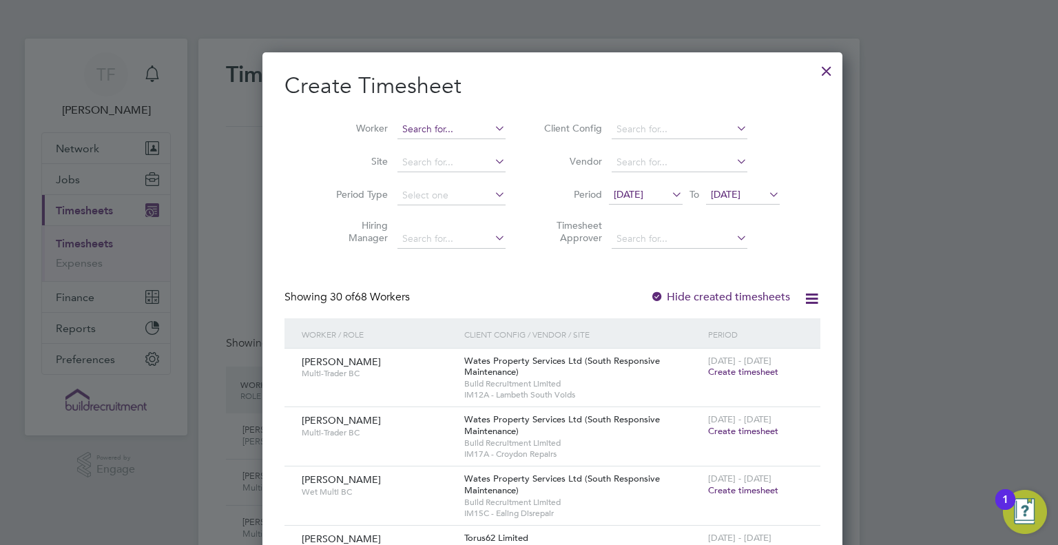
click at [423, 129] on input at bounding box center [452, 129] width 108 height 19
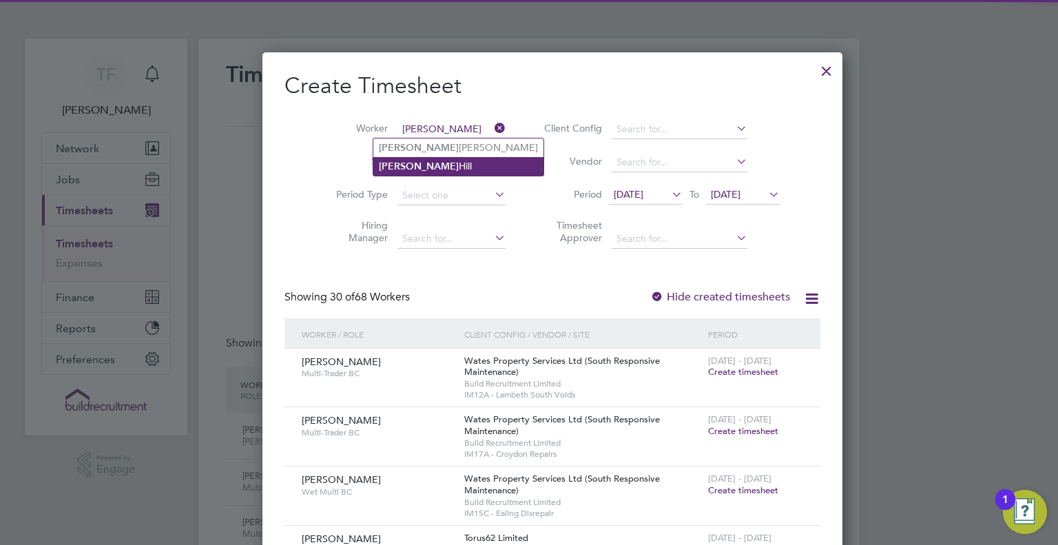
click at [437, 168] on li "Tamara Hill" at bounding box center [458, 166] width 170 height 19
type input "Tamara Hill"
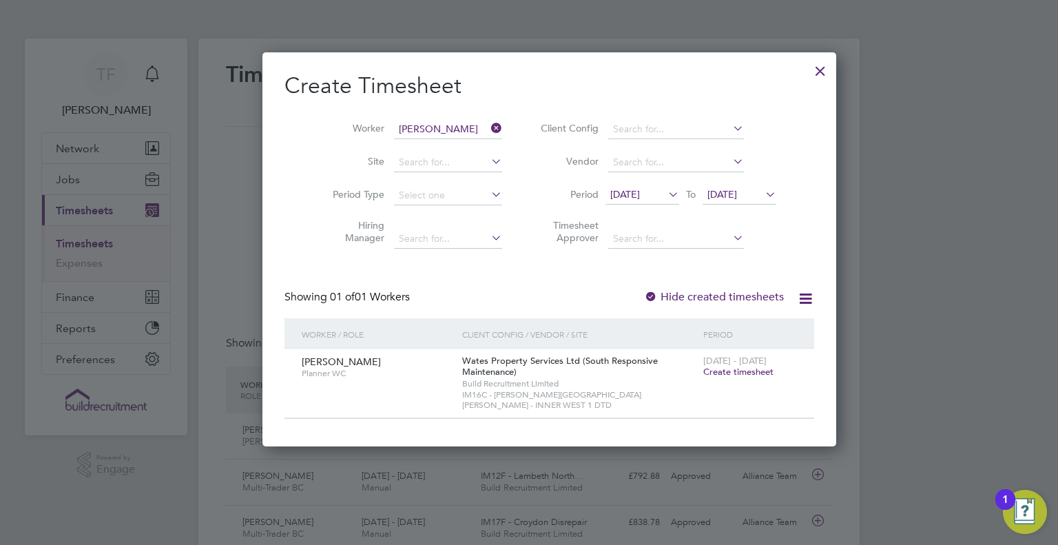
click at [703, 367] on span "Create timesheet" at bounding box center [738, 372] width 70 height 12
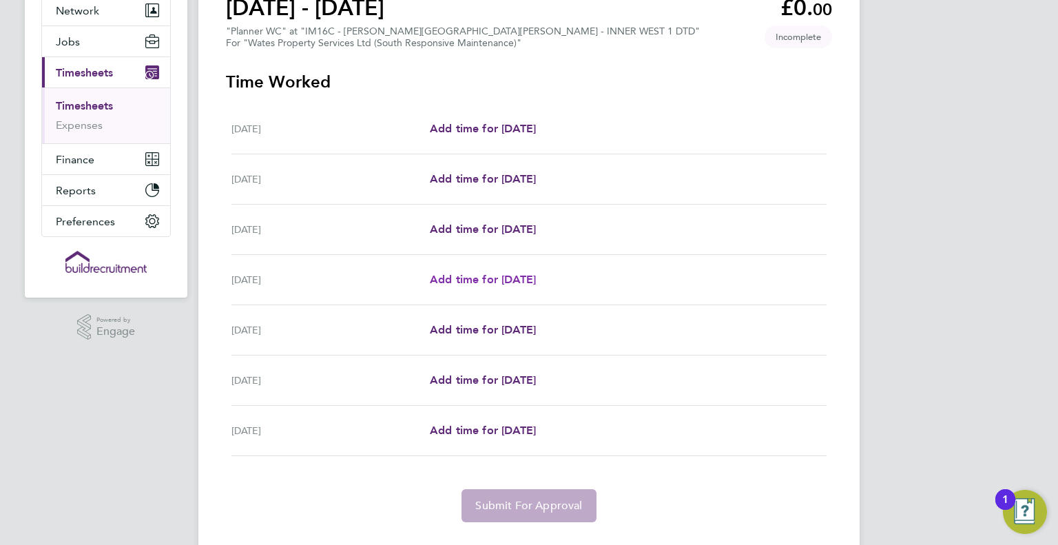
click at [495, 276] on span "Add time for Tue 26 Aug" at bounding box center [483, 279] width 106 height 13
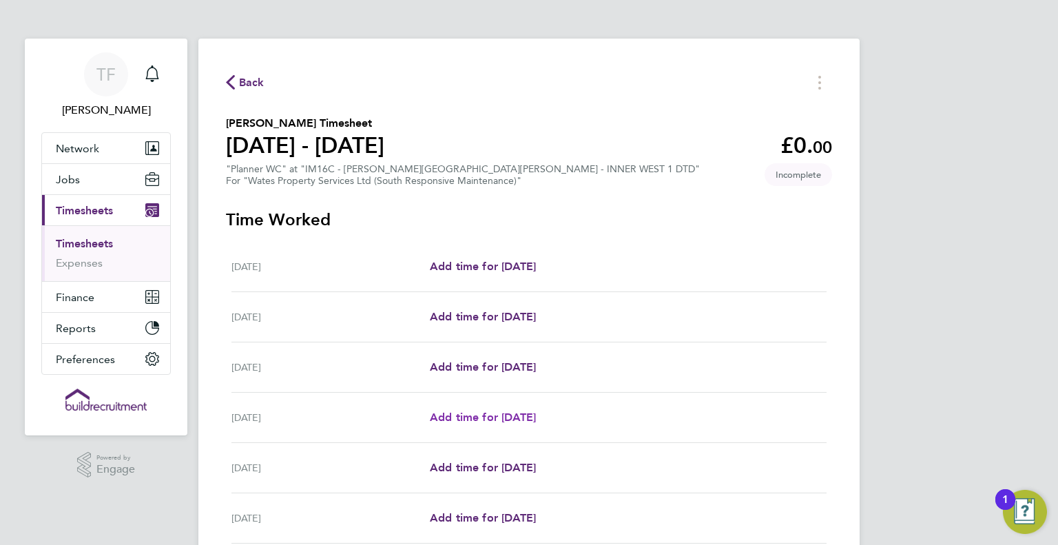
select select "30"
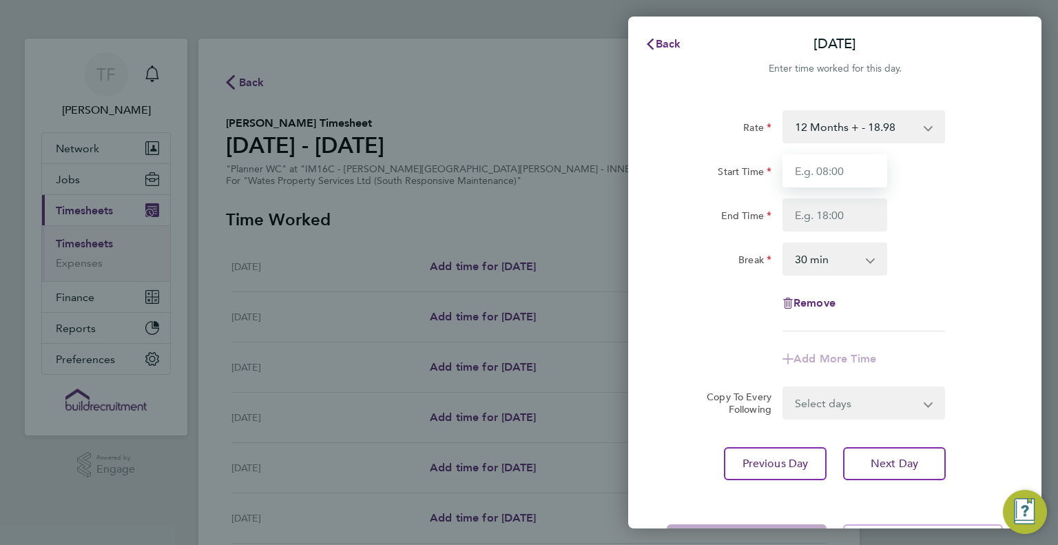
drag, startPoint x: 835, startPoint y: 170, endPoint x: 829, endPoint y: 184, distance: 15.1
click at [834, 173] on input "Start Time" at bounding box center [835, 170] width 105 height 33
type input "08:00"
click at [831, 218] on input "End Time" at bounding box center [835, 214] width 105 height 33
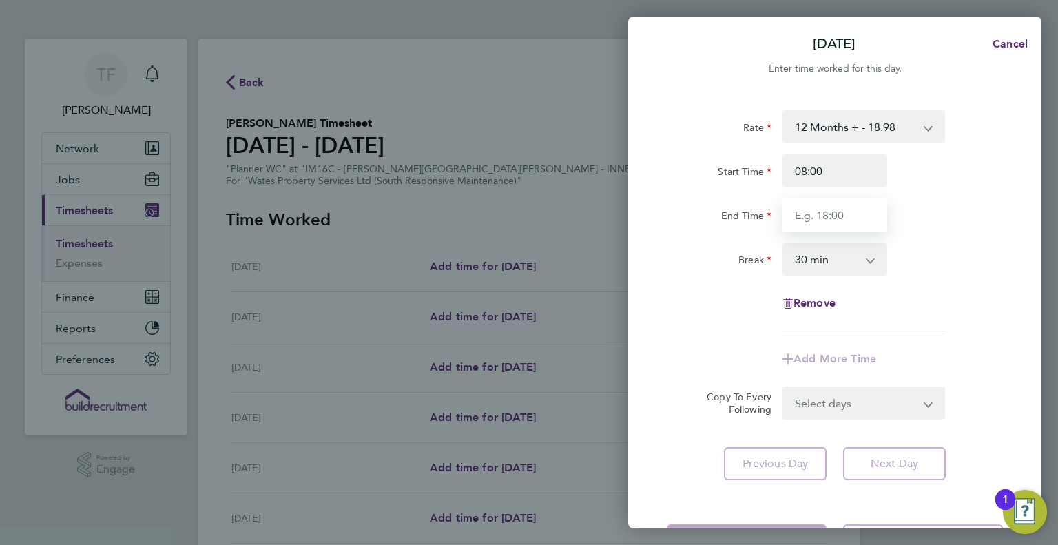
type input "17:00"
click at [825, 267] on select "0 min 15 min 30 min 45 min 60 min 75 min 90 min" at bounding box center [826, 259] width 85 height 30
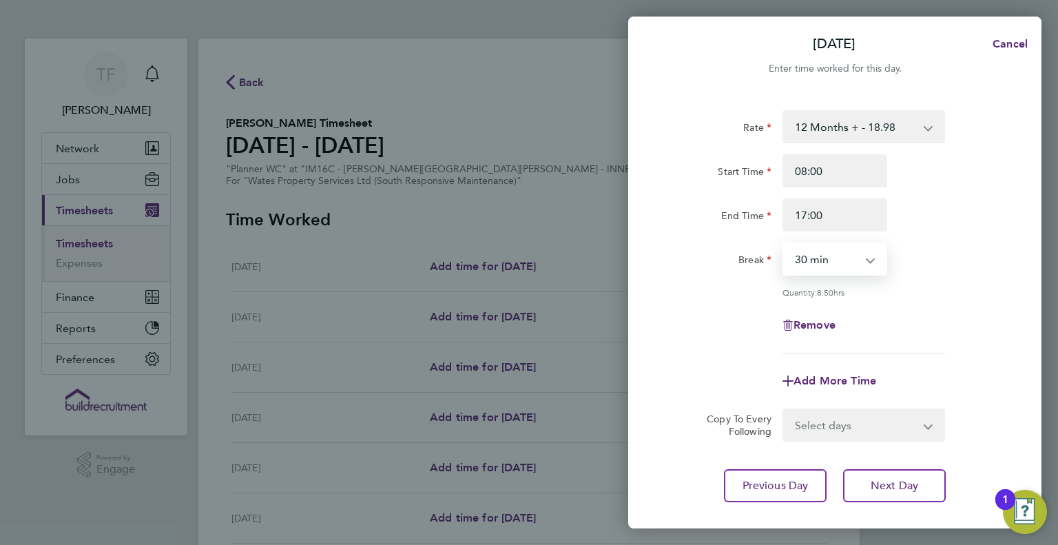
select select "60"
click at [784, 244] on select "0 min 15 min 30 min 45 min 60 min 75 min 90 min" at bounding box center [826, 259] width 85 height 30
click at [909, 314] on div "Remove" at bounding box center [834, 325] width 347 height 33
click at [821, 437] on select "Select days Day Wednesday Thursday Friday" at bounding box center [856, 425] width 145 height 30
select select "DAY"
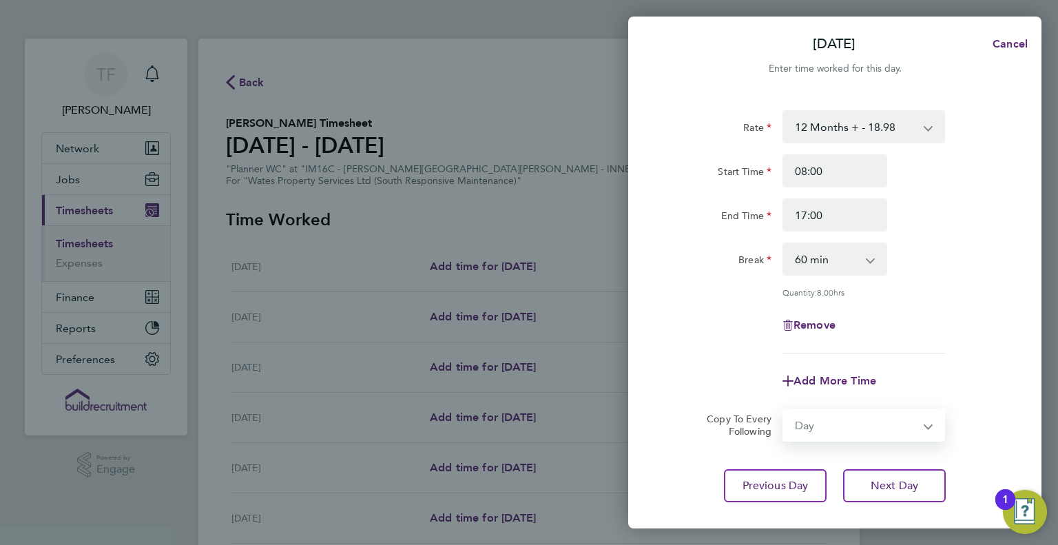
click at [784, 410] on select "Select days Day Wednesday Thursday Friday" at bounding box center [856, 425] width 145 height 30
select select "2025-08-29"
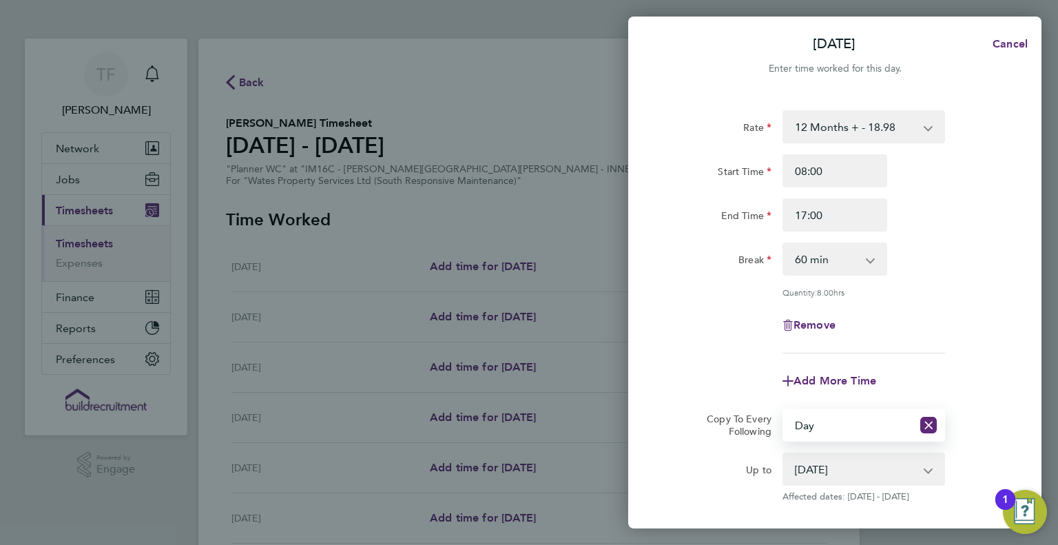
drag, startPoint x: 677, startPoint y: 313, endPoint x: 697, endPoint y: 308, distance: 21.4
click at [678, 311] on div "Remove" at bounding box center [834, 325] width 347 height 33
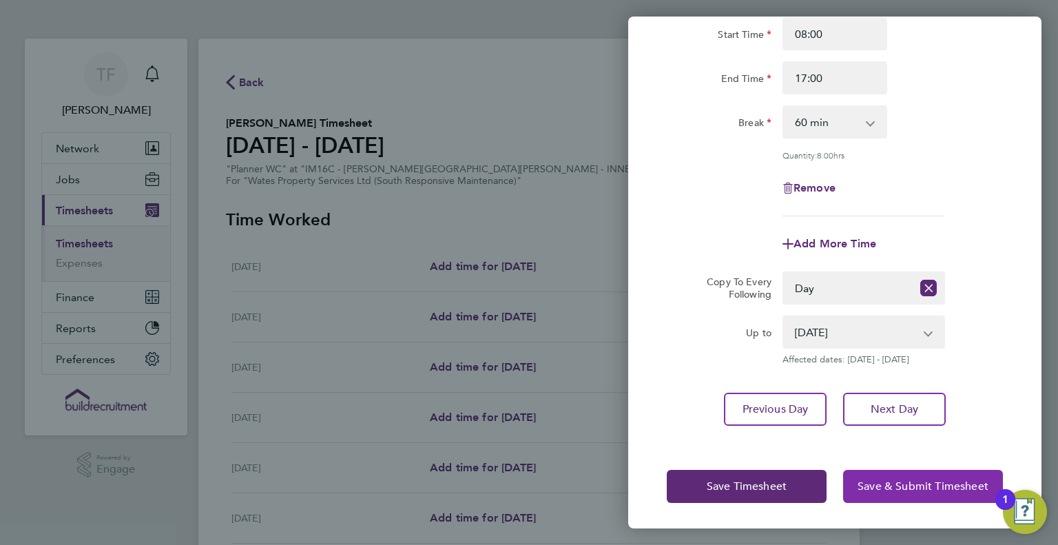
click at [927, 482] on span "Save & Submit Timesheet" at bounding box center [923, 486] width 131 height 14
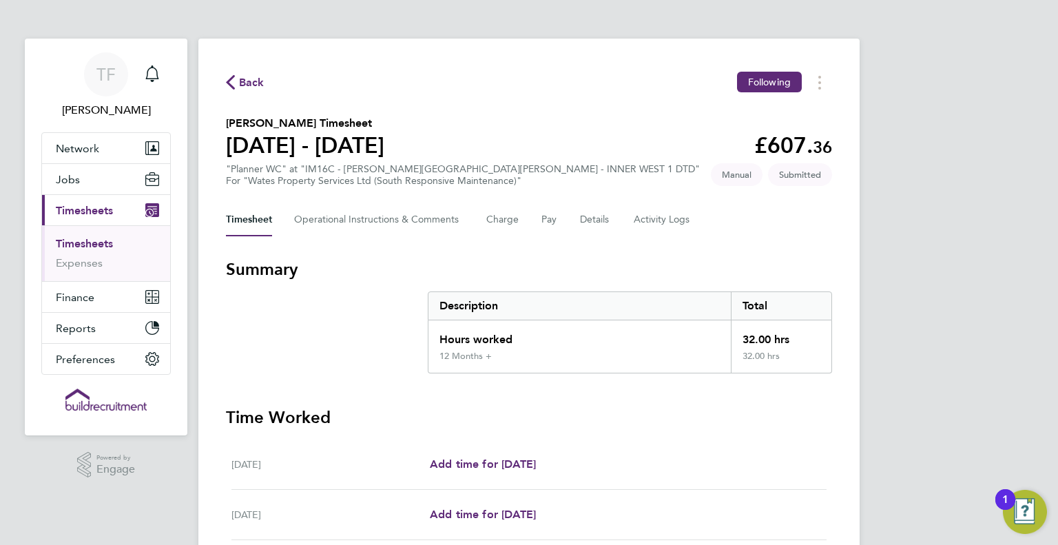
click at [240, 73] on div "Back Following" at bounding box center [529, 82] width 606 height 21
click at [270, 125] on h2 "Tamara Hill's Timesheet" at bounding box center [305, 123] width 158 height 17
click at [74, 158] on button "Network" at bounding box center [106, 148] width 128 height 30
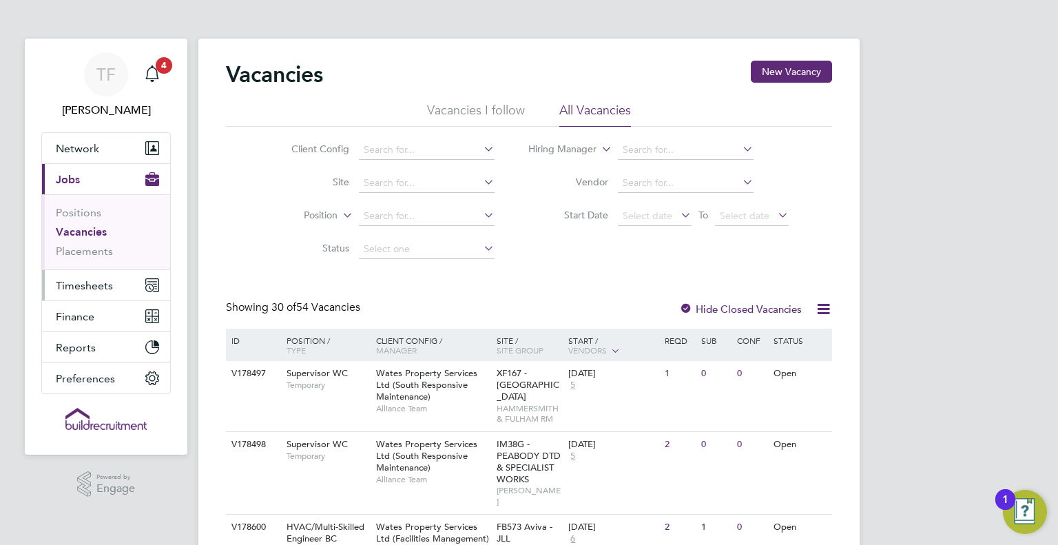
click at [83, 289] on span "Timesheets" at bounding box center [84, 285] width 57 height 13
drag, startPoint x: 411, startPoint y: 154, endPoint x: 404, endPoint y: 138, distance: 16.6
click at [409, 148] on input at bounding box center [427, 150] width 136 height 19
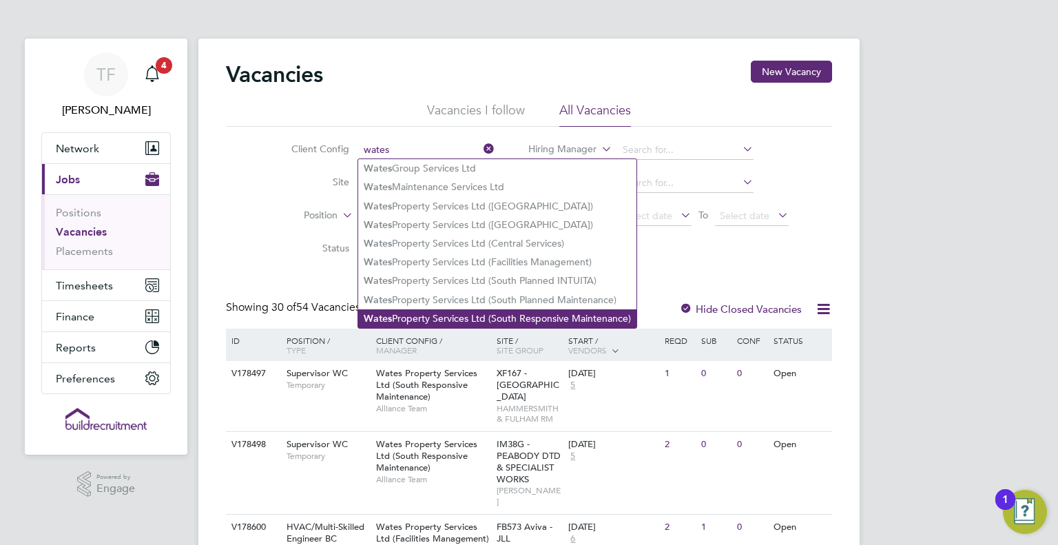
click at [495, 313] on li "Wates Property Services Ltd (South Responsive Maintenance)" at bounding box center [497, 318] width 278 height 19
type input "Wates Property Services Ltd (South Responsive Maintenance)"
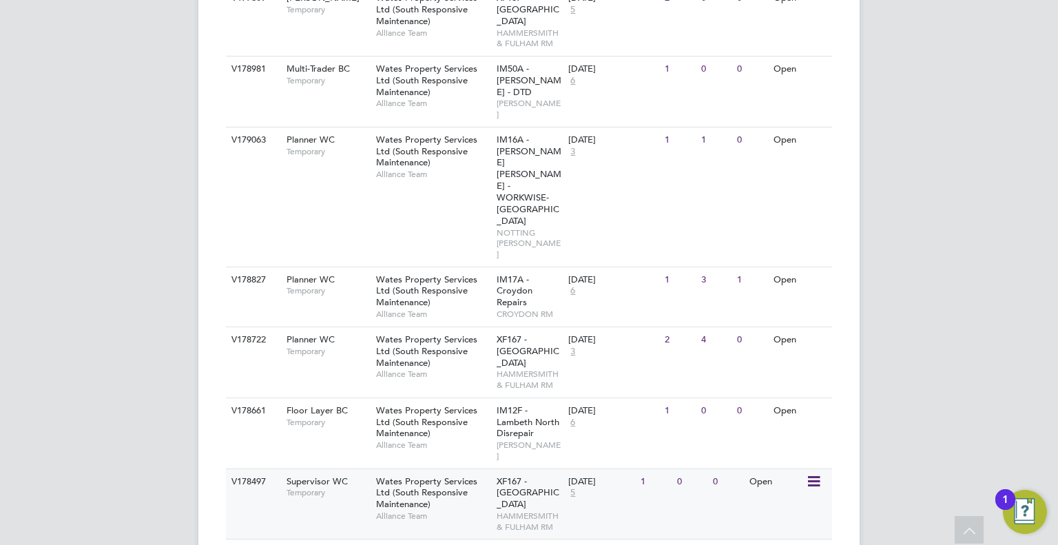
scroll to position [1378, 0]
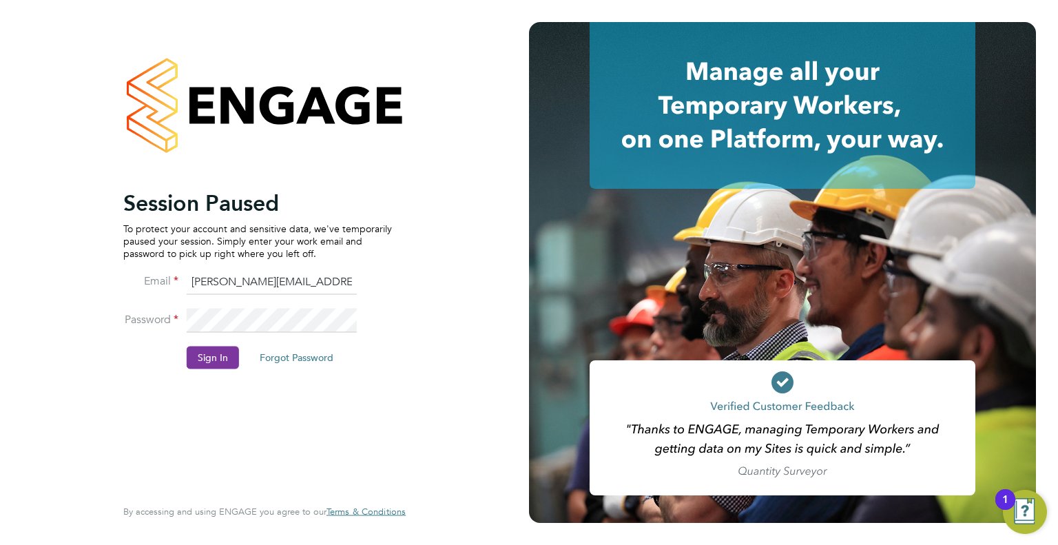
click at [216, 355] on button "Sign In" at bounding box center [213, 358] width 52 height 22
